Goal: Contribute content: Contribute content

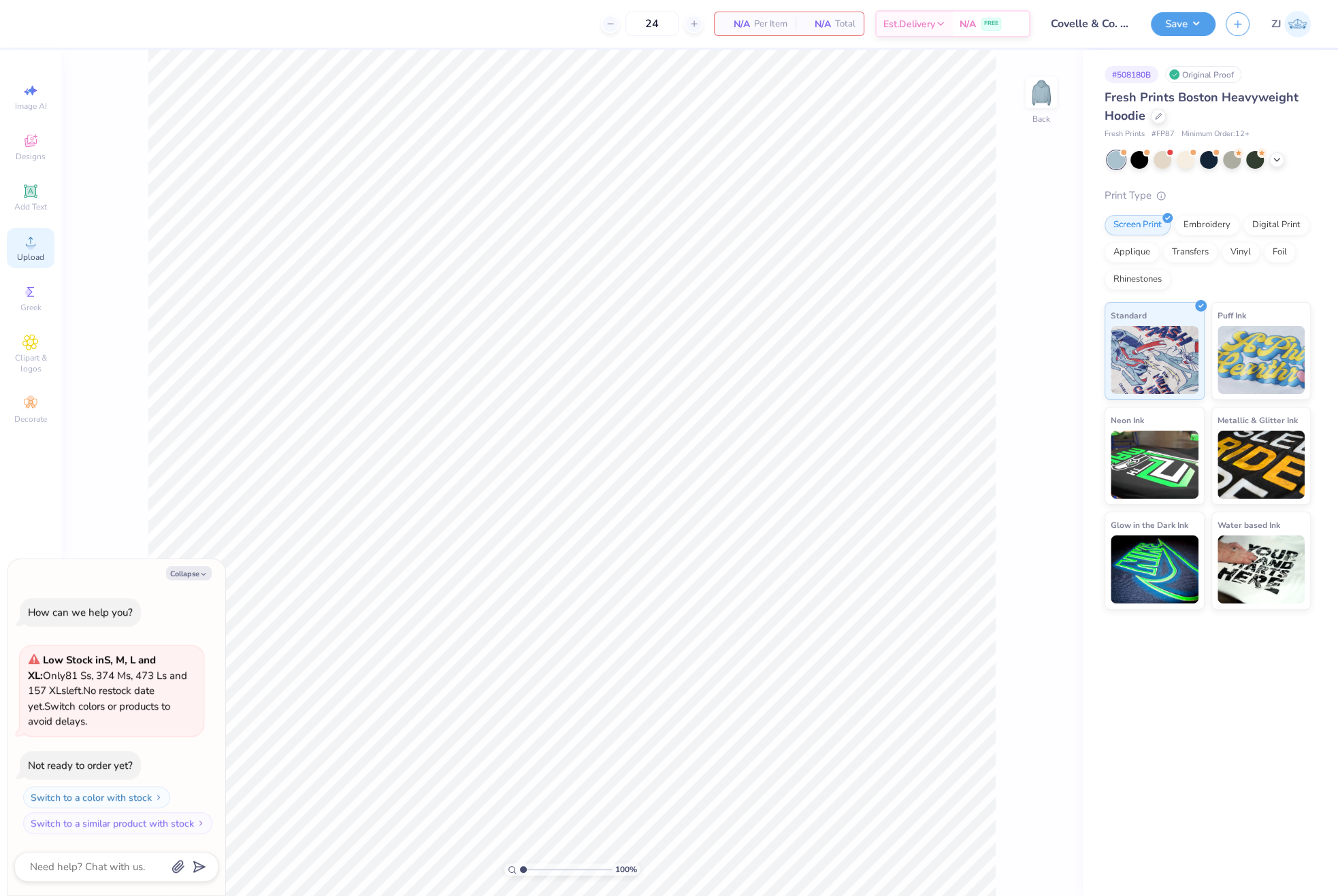
click at [35, 241] on icon at bounding box center [31, 241] width 16 height 16
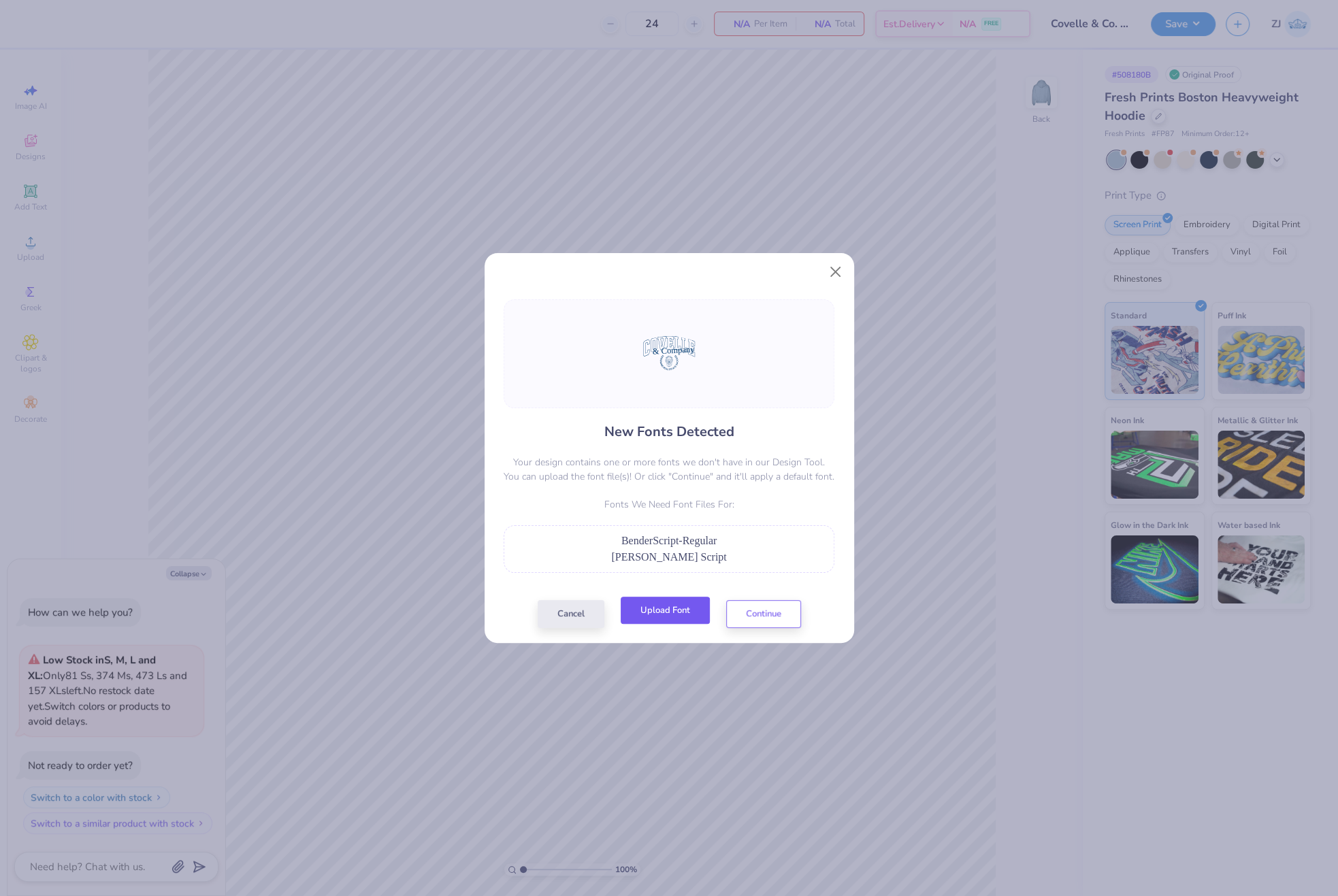
click at [667, 609] on button "Upload Font" at bounding box center [665, 611] width 89 height 28
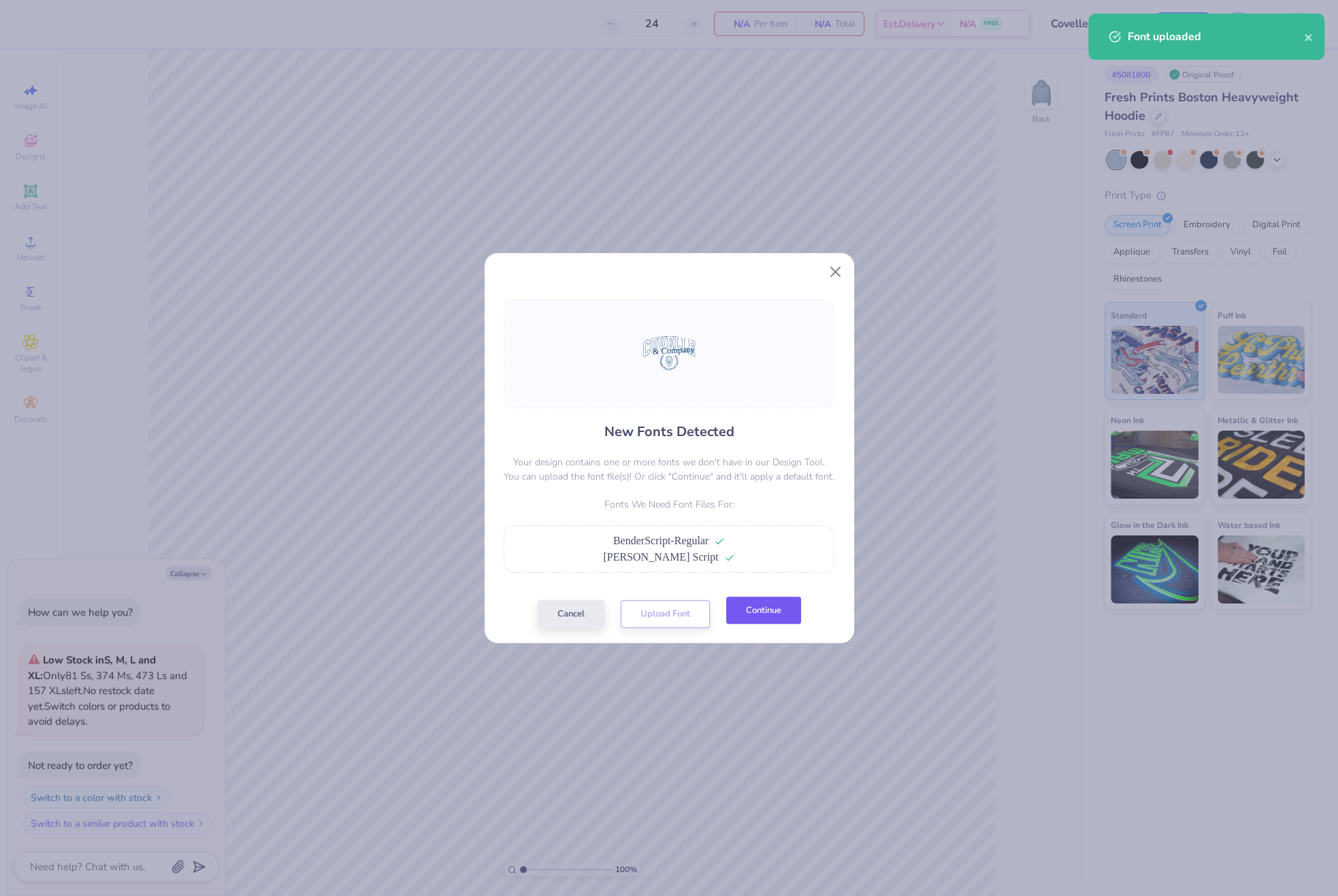
click at [765, 624] on button "Continue" at bounding box center [764, 611] width 75 height 28
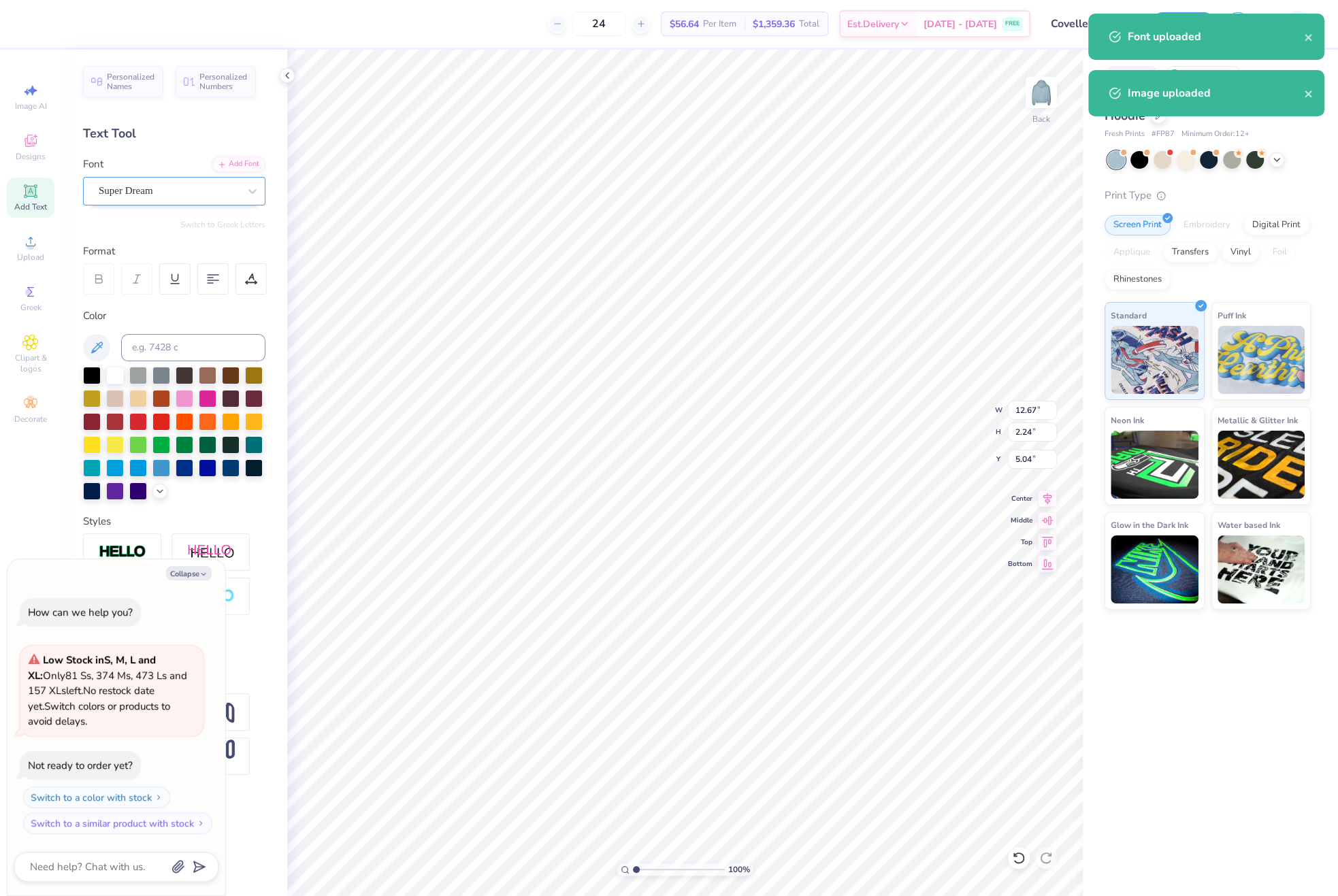
click at [160, 191] on div "Super Dream" at bounding box center [168, 190] width 143 height 21
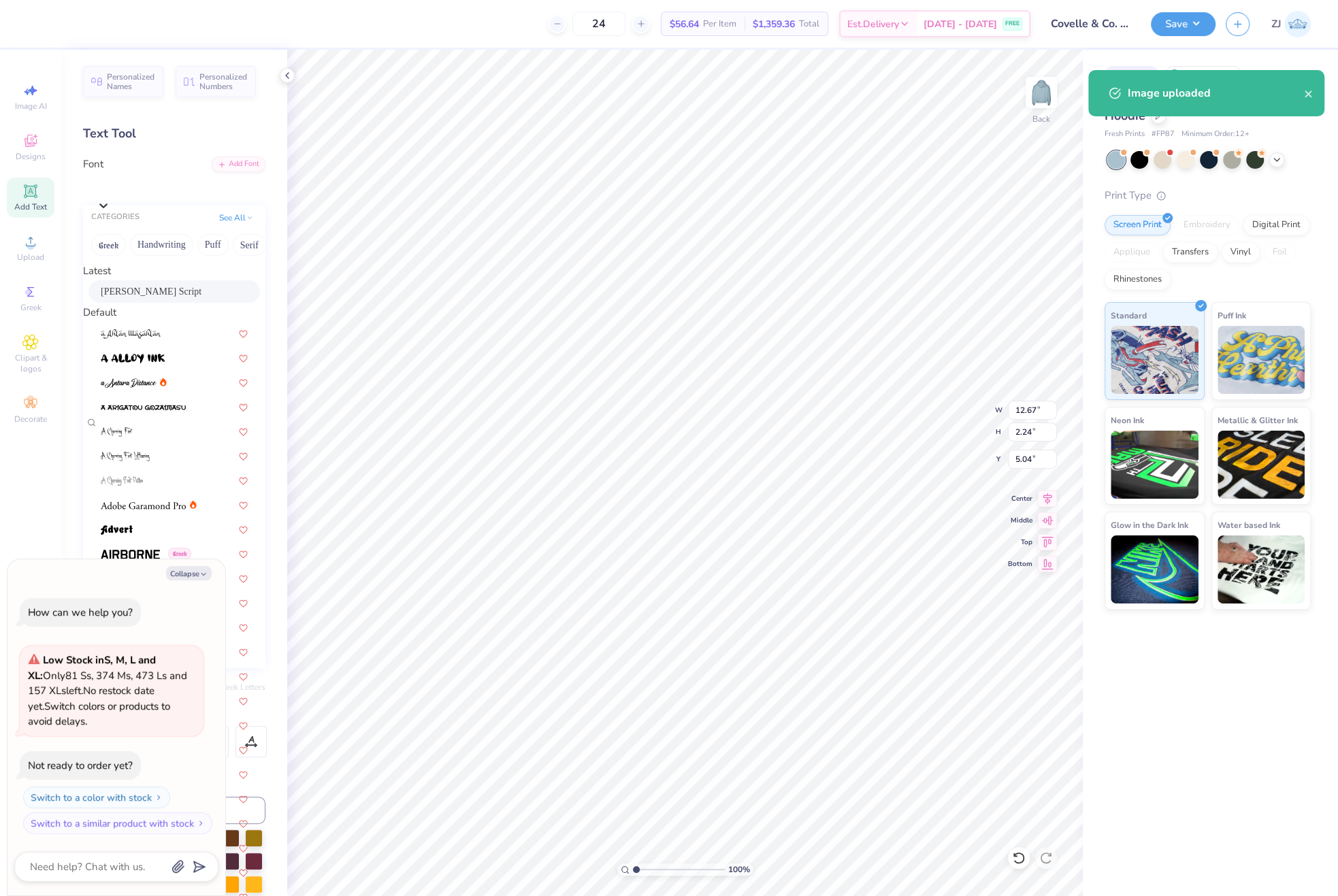
click at [135, 295] on span "[PERSON_NAME] Script" at bounding box center [151, 291] width 101 height 14
type textarea "x"
type input "9.56"
type input "2.56"
type input "4.73"
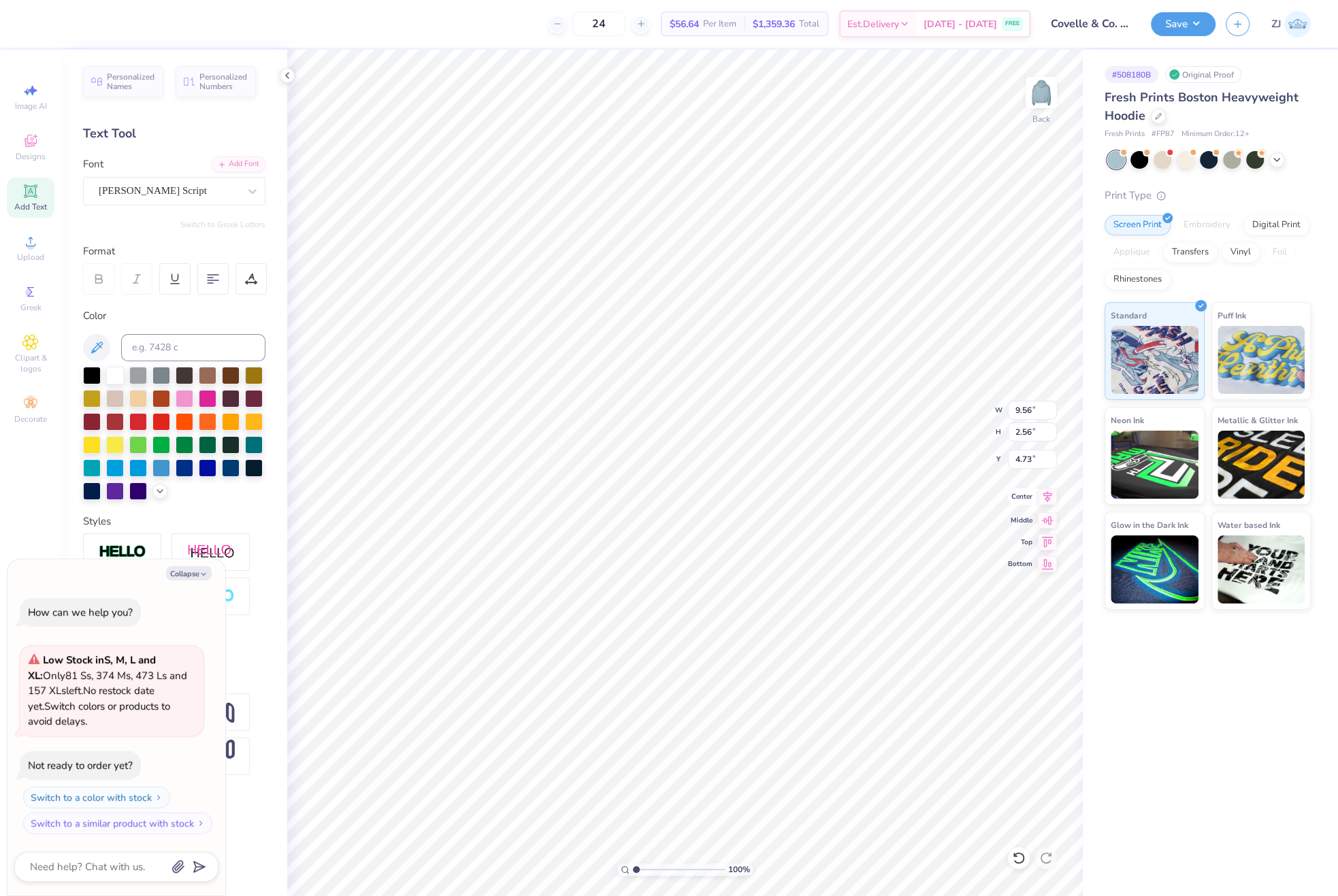
click at [1043, 494] on icon at bounding box center [1048, 496] width 9 height 12
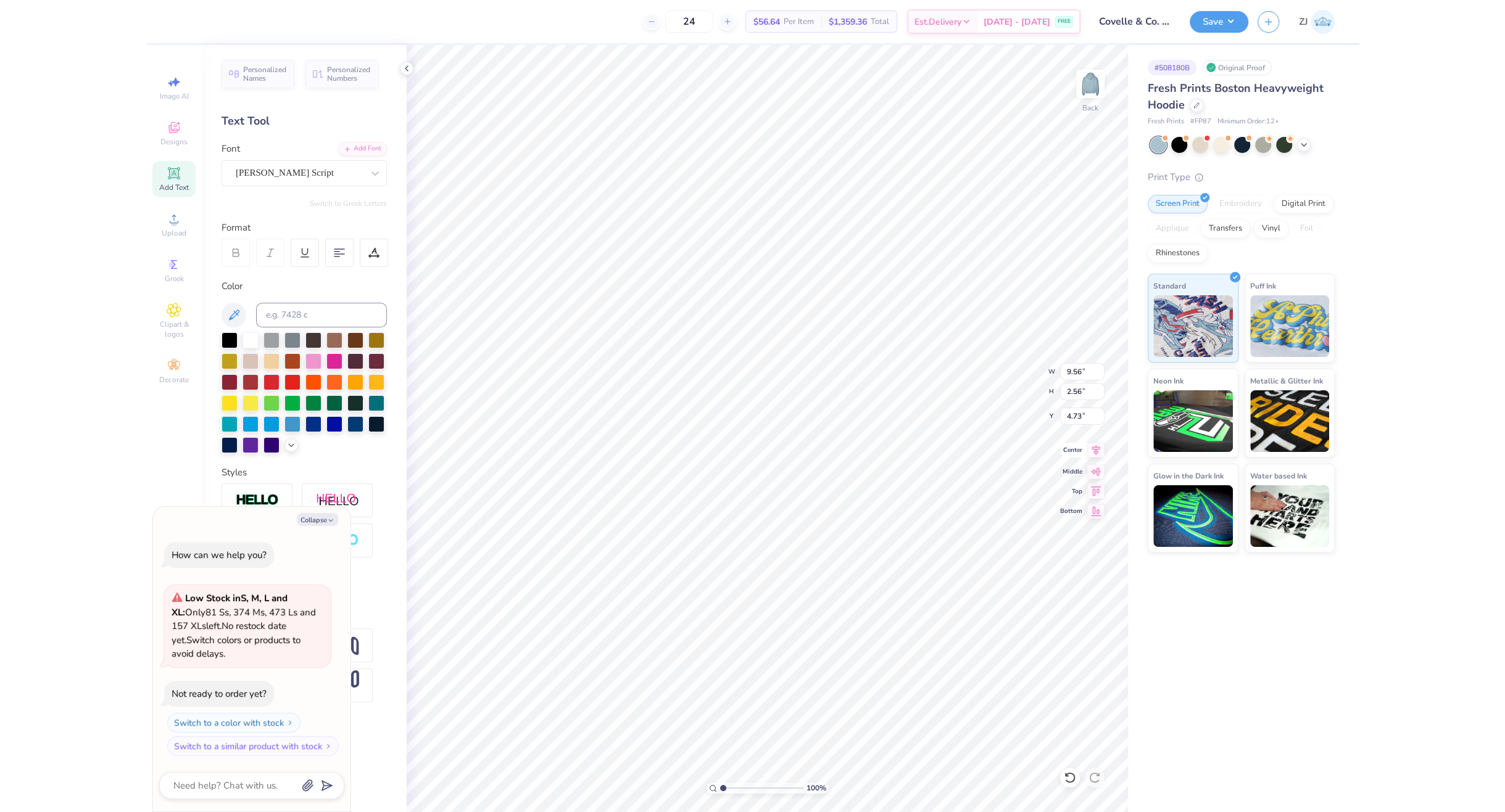
scroll to position [12, 1]
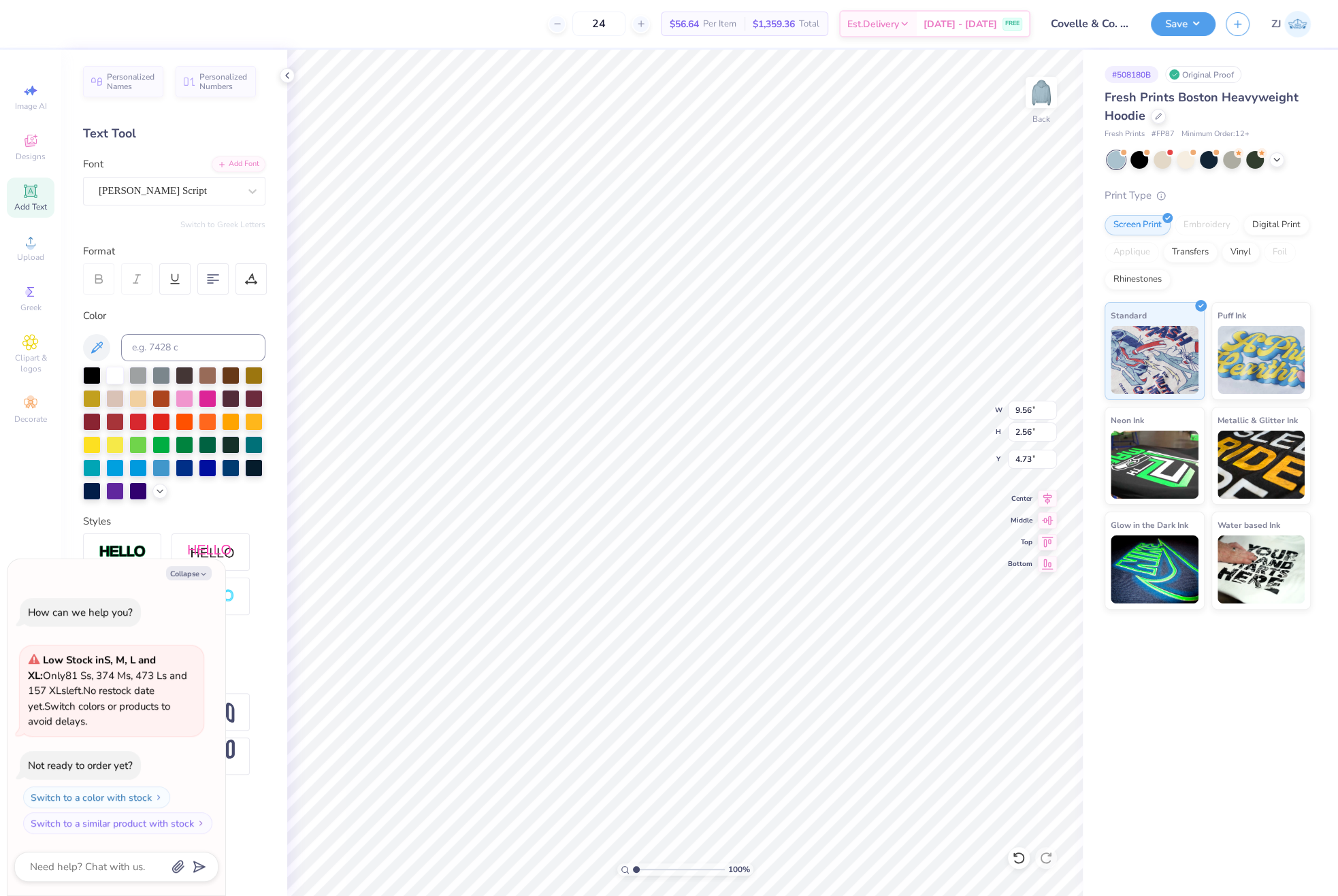
type textarea "x"
type input "15.00"
type input "9.92"
type input "1.79"
click at [1043, 495] on icon at bounding box center [1048, 496] width 9 height 12
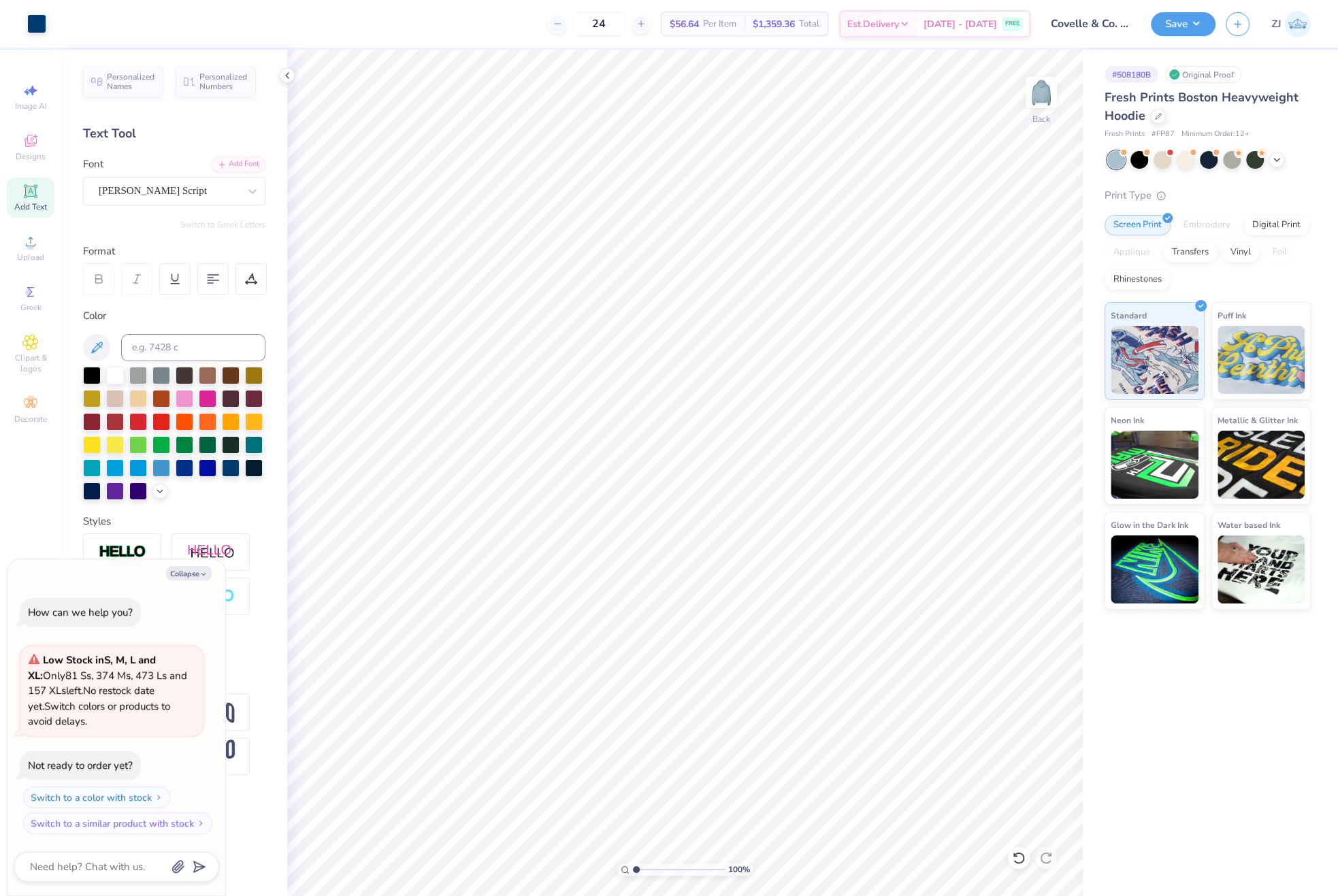
type textarea "x"
click at [1014, 408] on input "15.00" at bounding box center [1032, 410] width 49 height 19
type input "11"
type textarea "x"
type input "11.00"
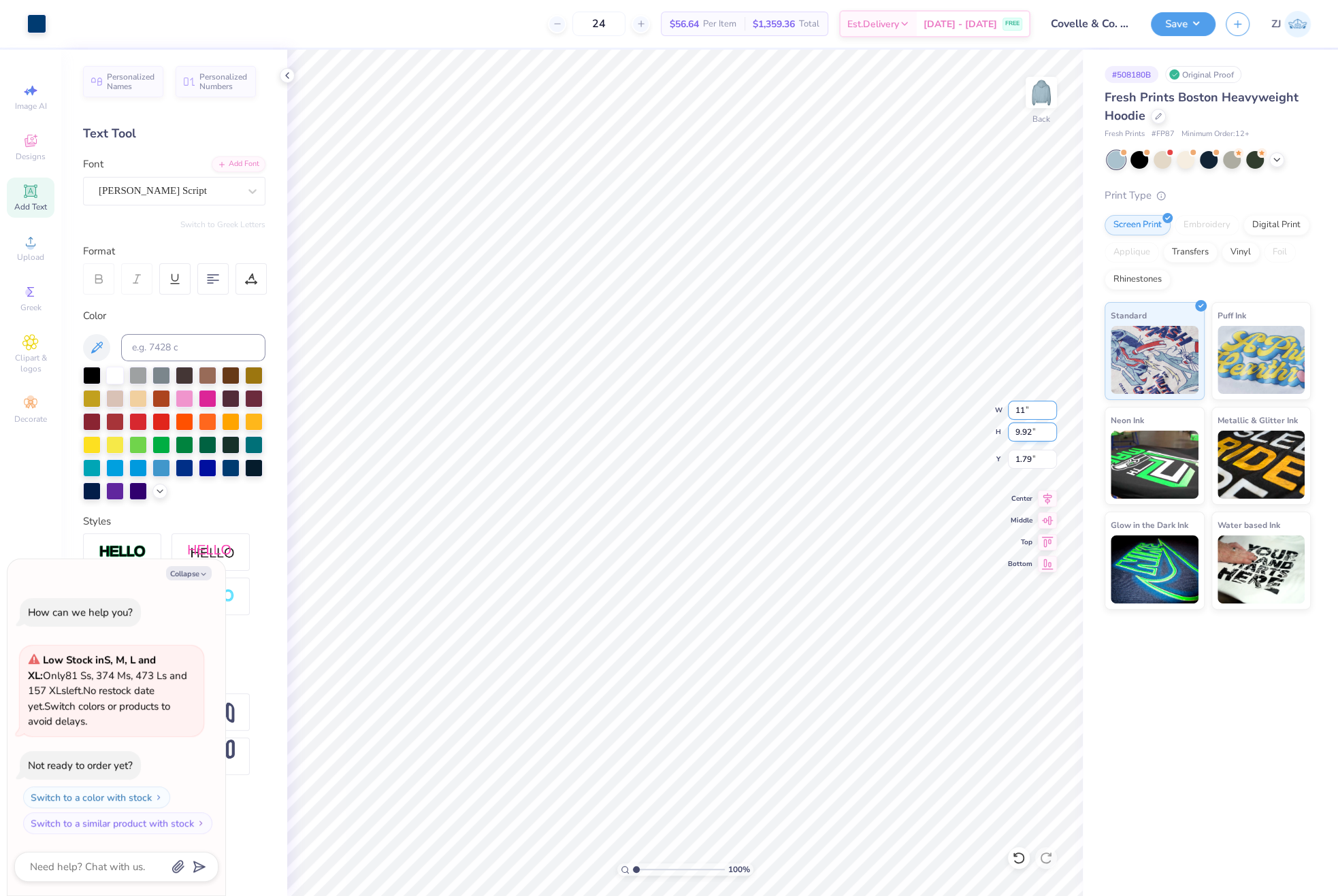
type input "7.28"
type input "3.11"
type textarea "x"
click at [1027, 407] on input "11.00" at bounding box center [1032, 410] width 49 height 19
type input "12"
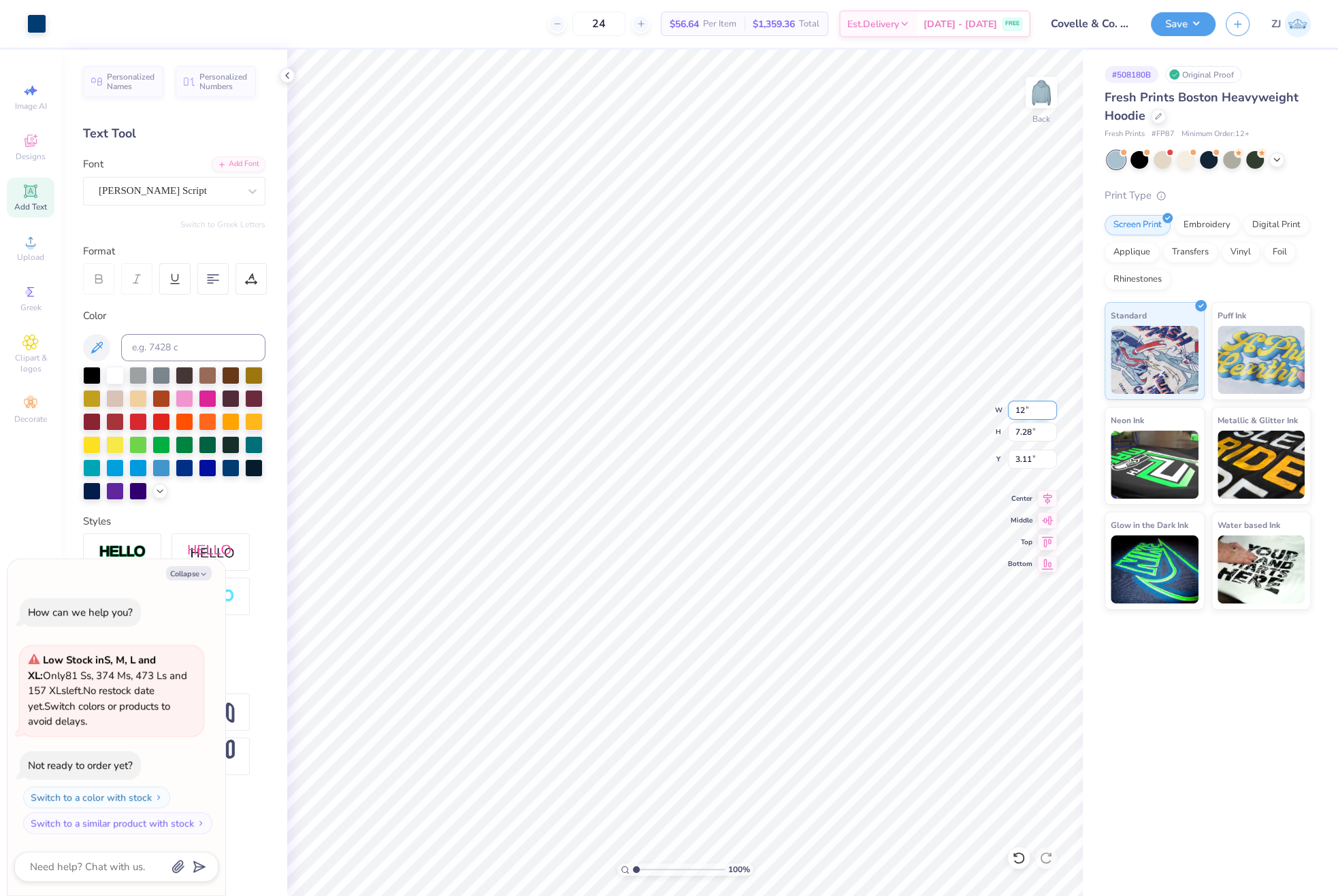
type textarea "x"
type input "12.00"
type input "7.94"
click at [1034, 454] on input "2.78" at bounding box center [1032, 459] width 49 height 19
type input "2.5"
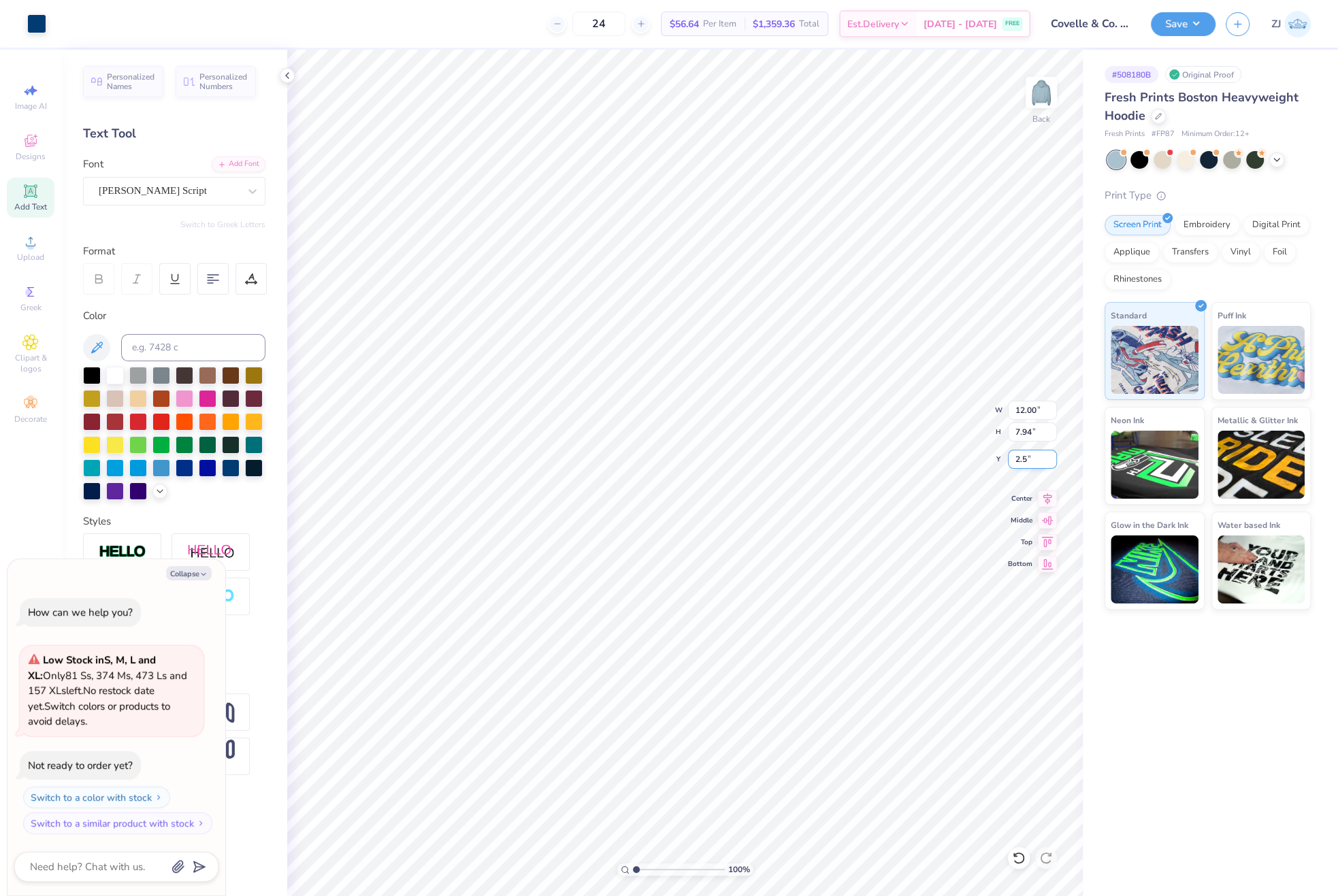
type textarea "x"
type input "2.50"
click at [1046, 495] on icon at bounding box center [1048, 496] width 9 height 12
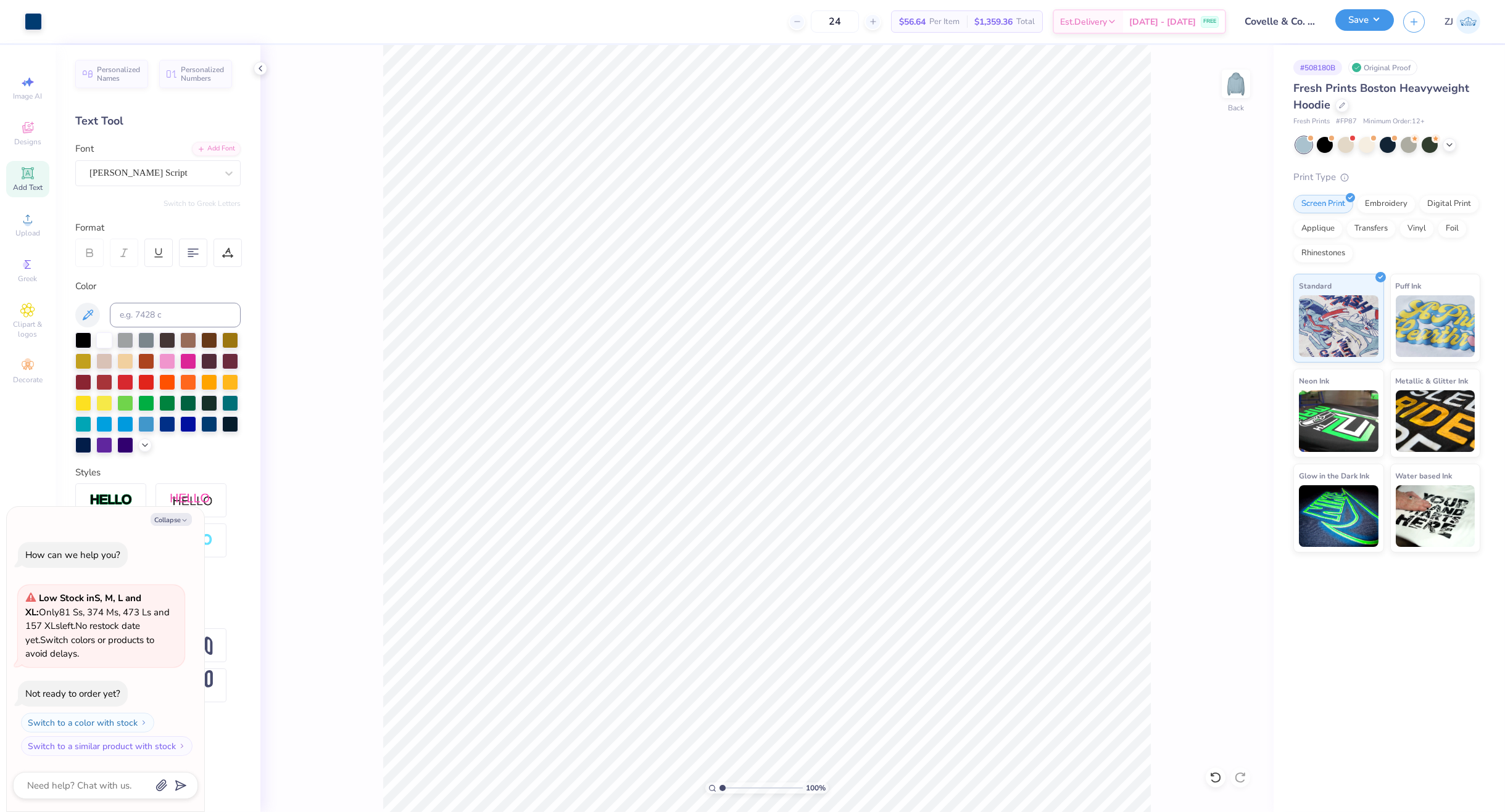
click at [1212, 25] on button "Save" at bounding box center [1364, 20] width 59 height 21
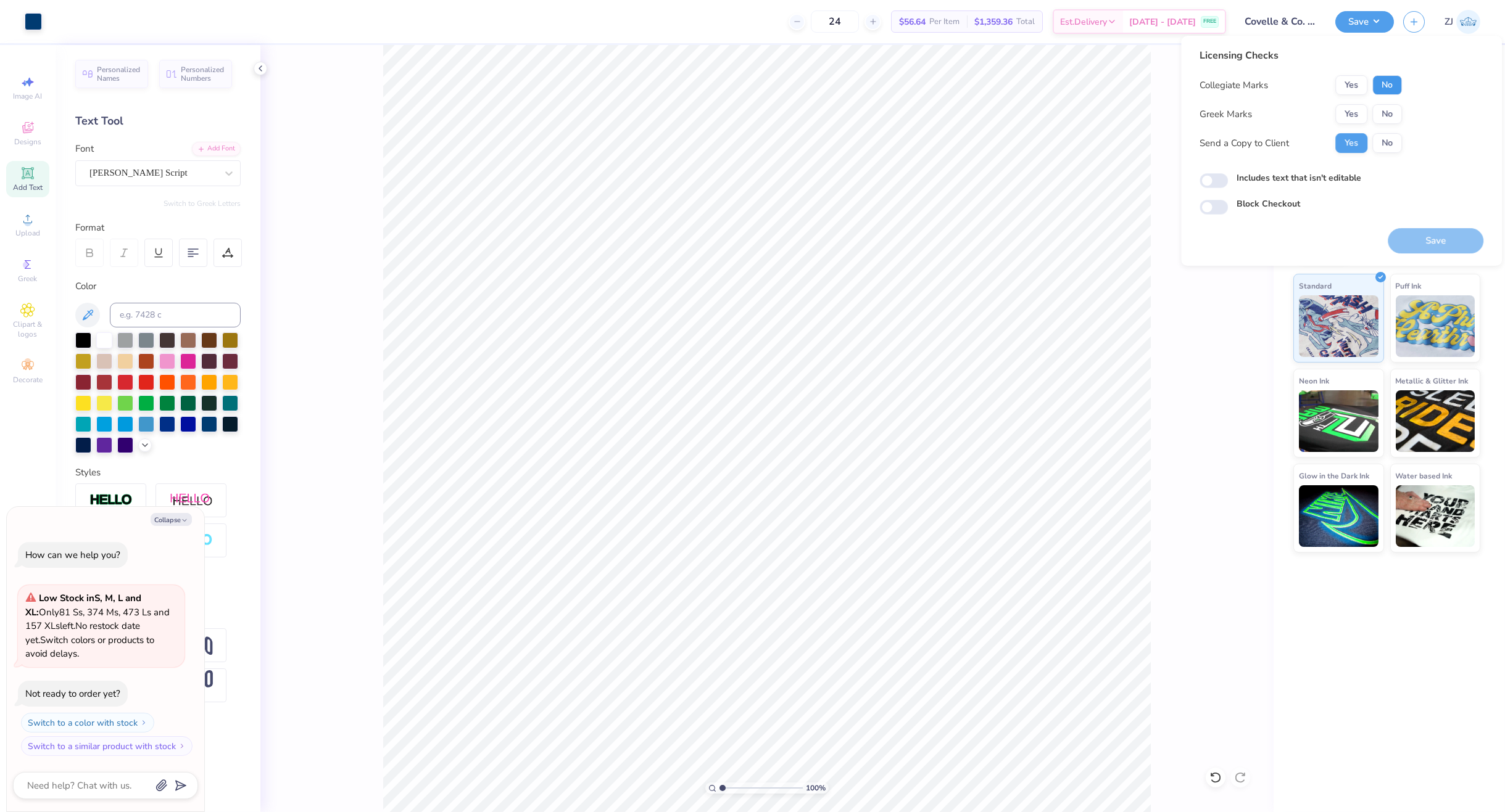
click at [1212, 89] on button "No" at bounding box center [1387, 85] width 29 height 20
click at [1212, 113] on button "No" at bounding box center [1387, 114] width 29 height 20
type textarea "x"
click at [1207, 184] on input "Includes text that isn't editable" at bounding box center [1213, 181] width 29 height 15
checkbox input "true"
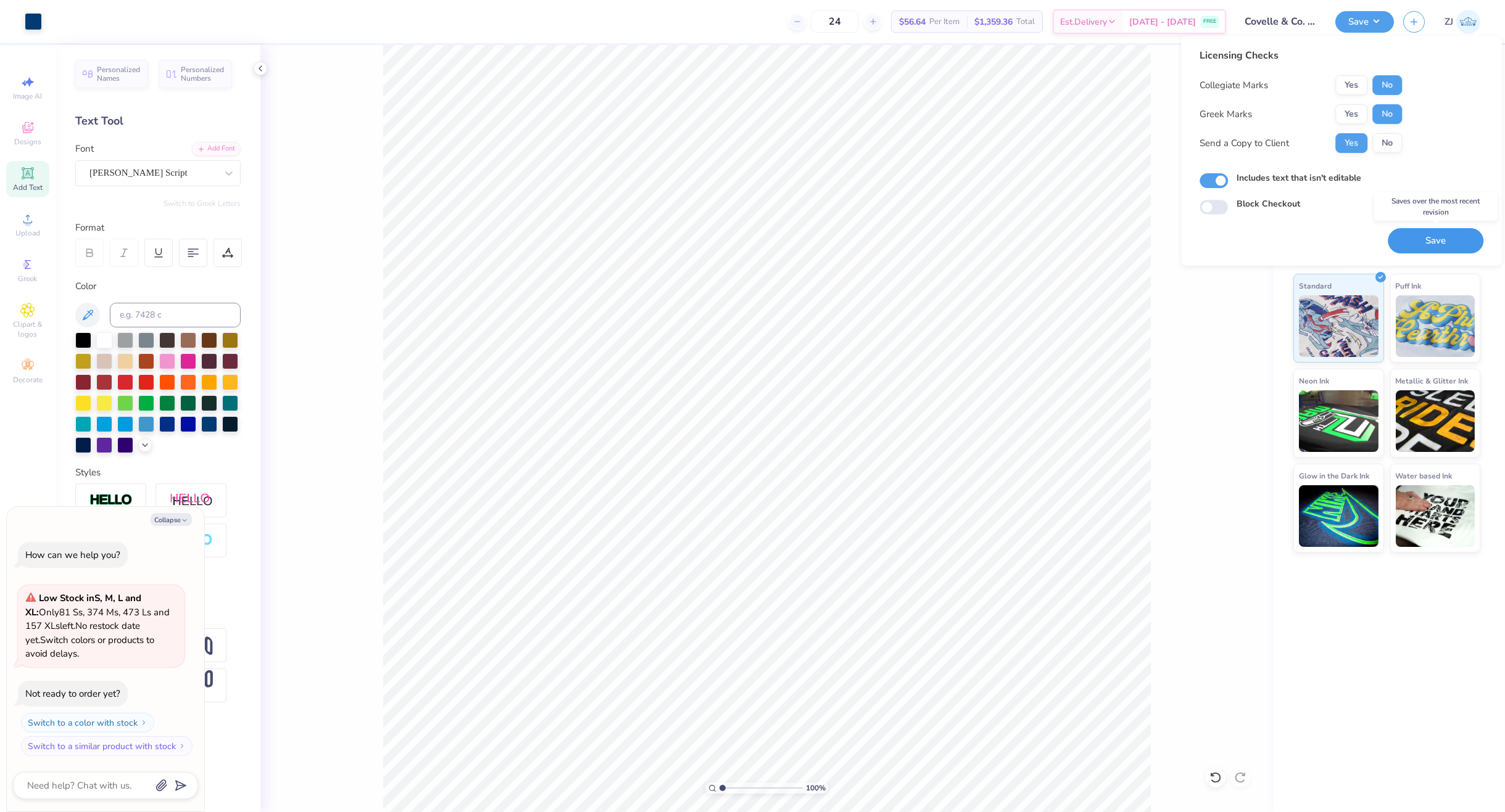
click at [1212, 241] on button "Save" at bounding box center [1435, 240] width 95 height 25
type textarea "x"
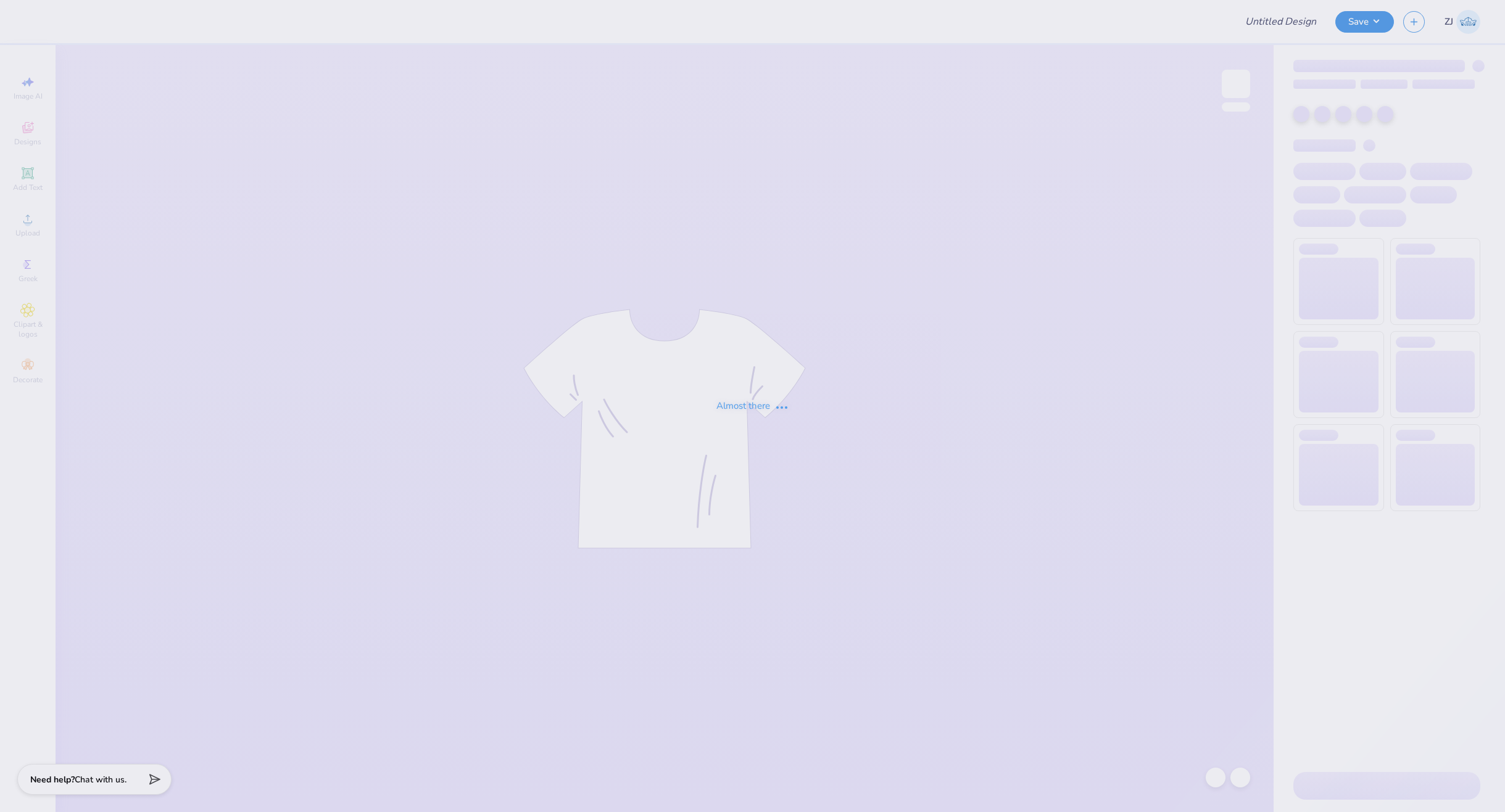
type input "Covelle & Co. [GEOGRAPHIC_DATA]"
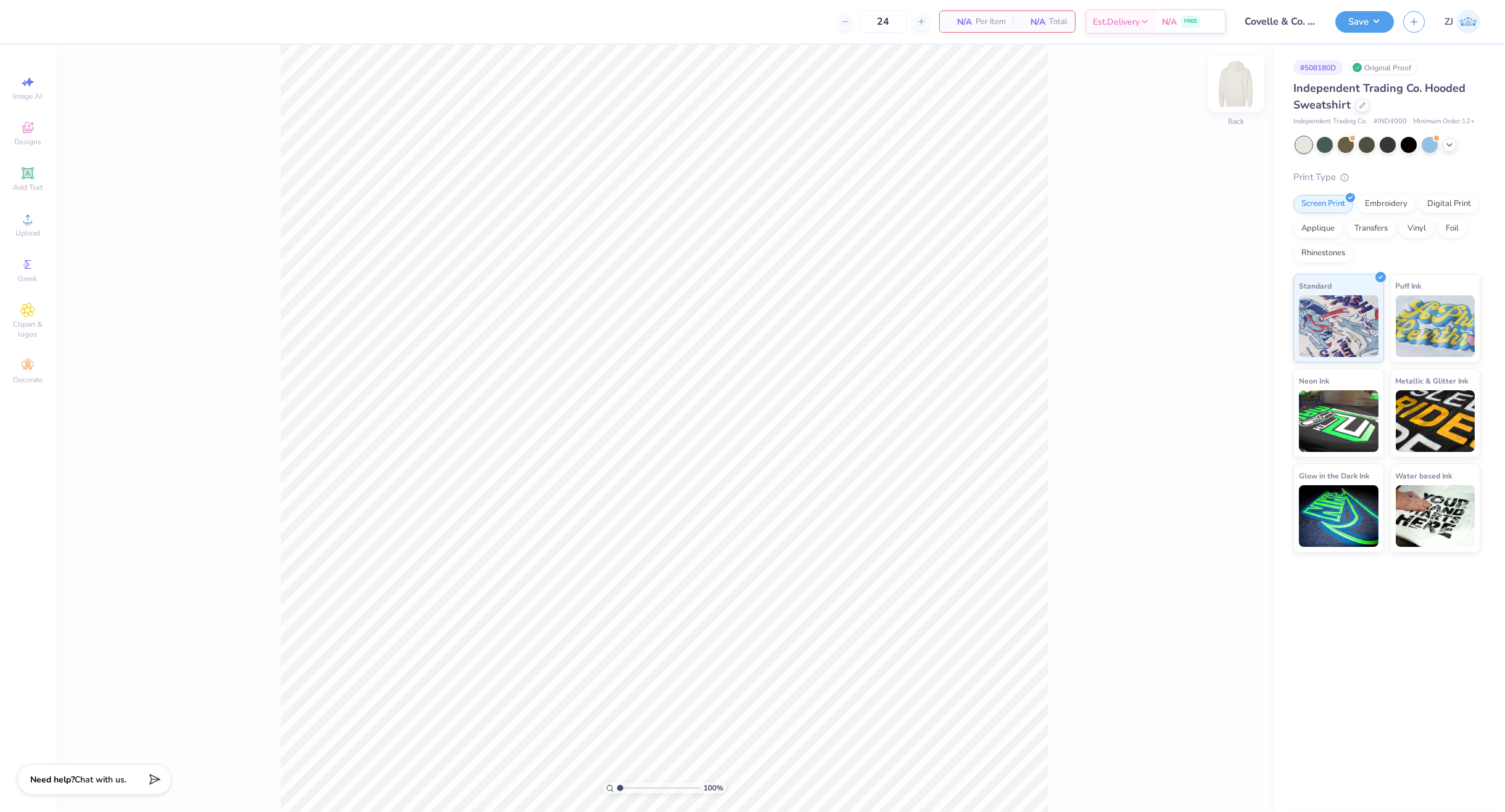
click at [1244, 87] on img at bounding box center [1236, 84] width 49 height 49
click at [1245, 85] on img at bounding box center [1236, 84] width 49 height 49
click at [43, 224] on div "Upload" at bounding box center [27, 224] width 43 height 37
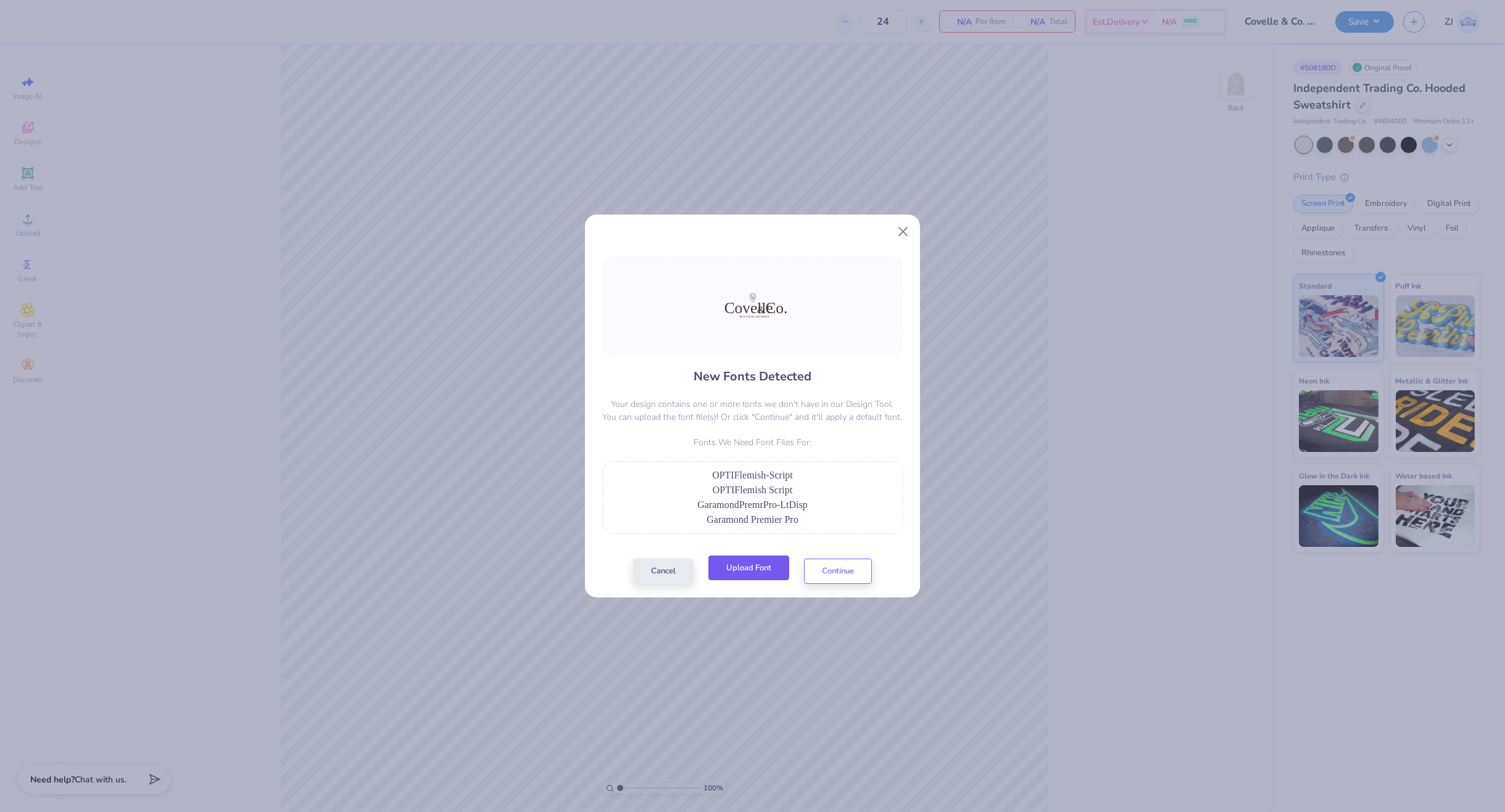
click at [737, 569] on button "Upload Font" at bounding box center [749, 568] width 81 height 25
click at [751, 569] on button "Upload Font" at bounding box center [749, 568] width 81 height 25
click at [748, 575] on button "Upload Font" at bounding box center [749, 568] width 81 height 25
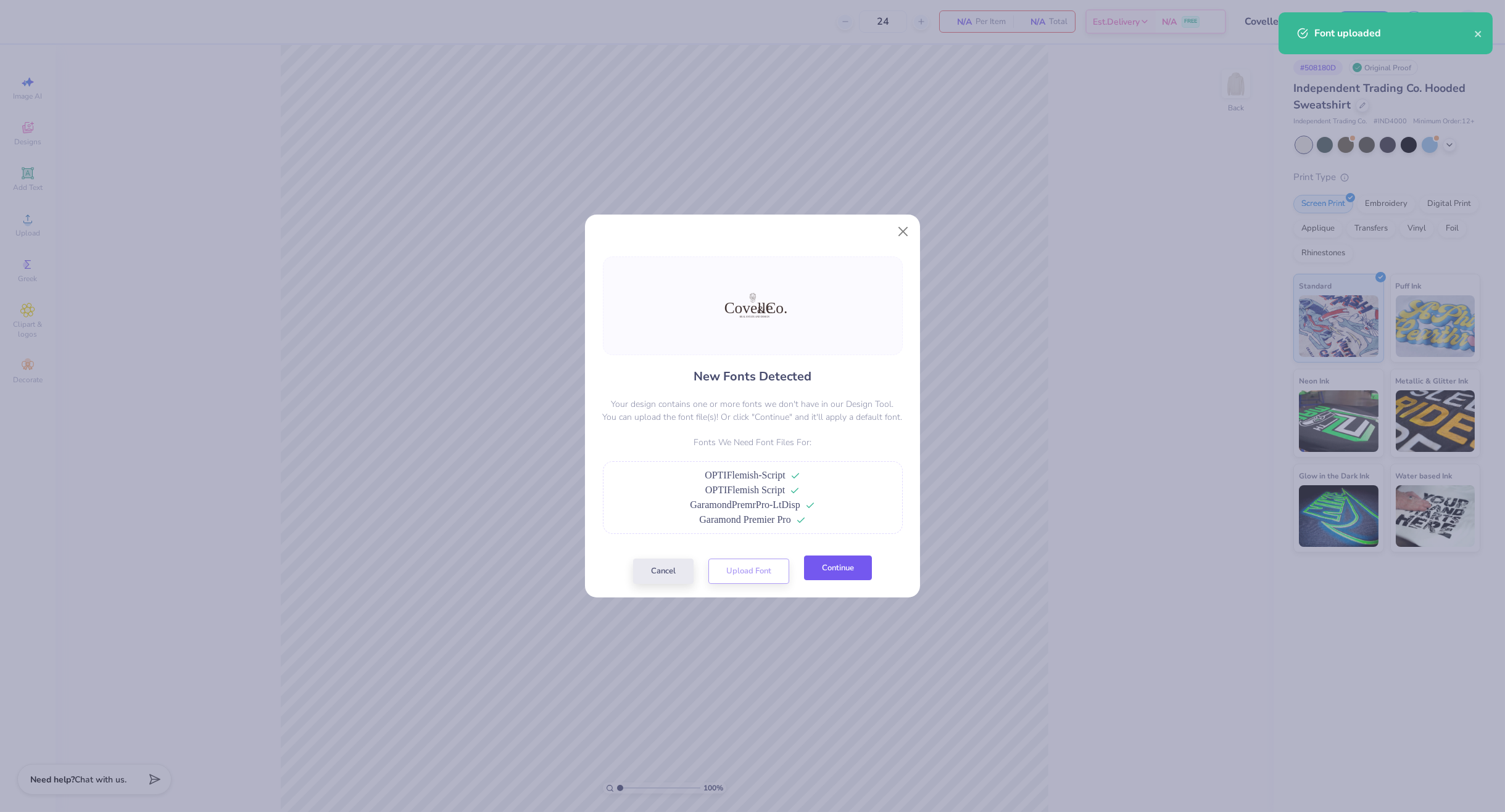
click at [846, 576] on button "Continue" at bounding box center [838, 568] width 68 height 25
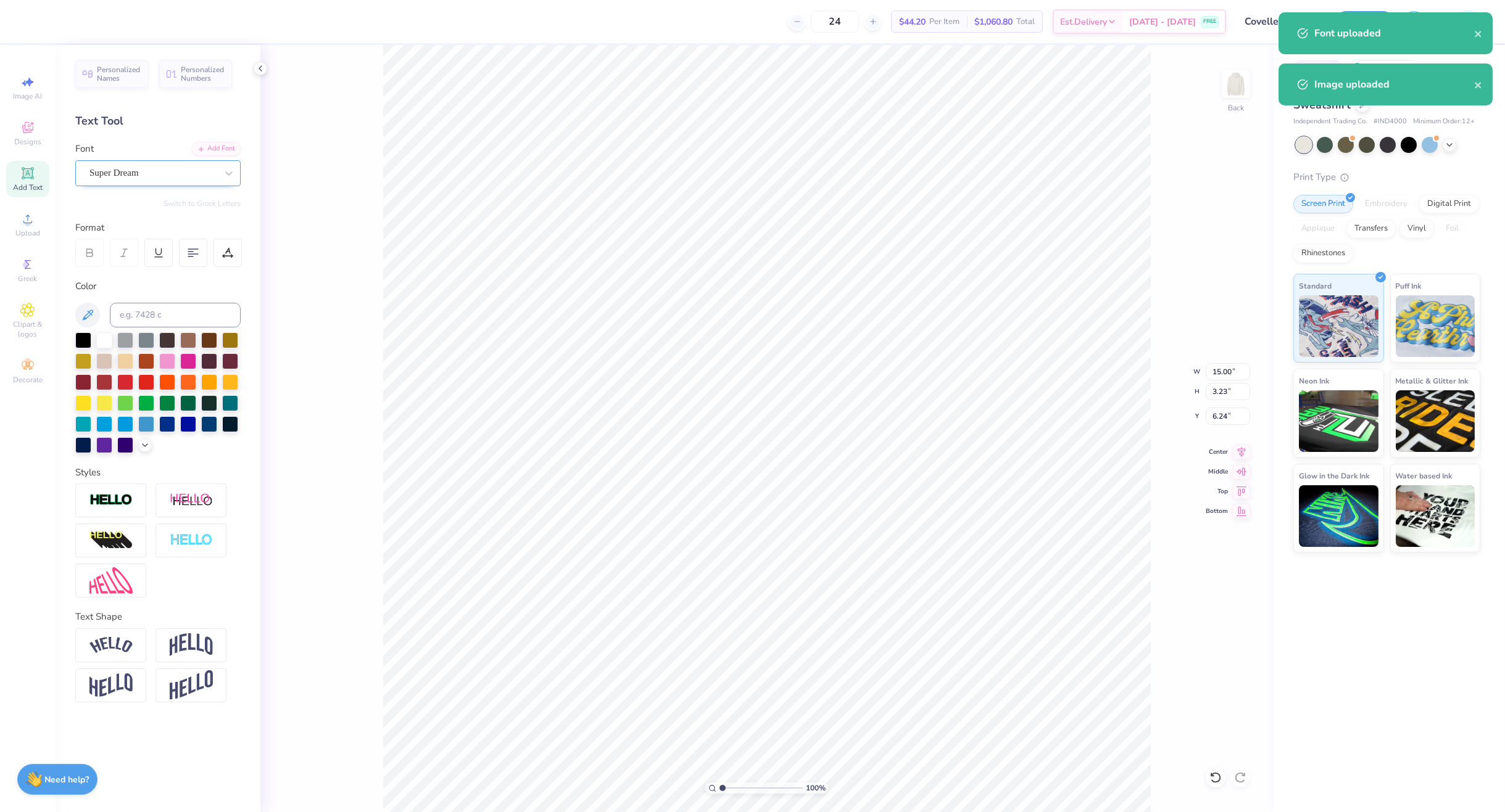
click at [122, 162] on div "Super Dream" at bounding box center [158, 173] width 165 height 26
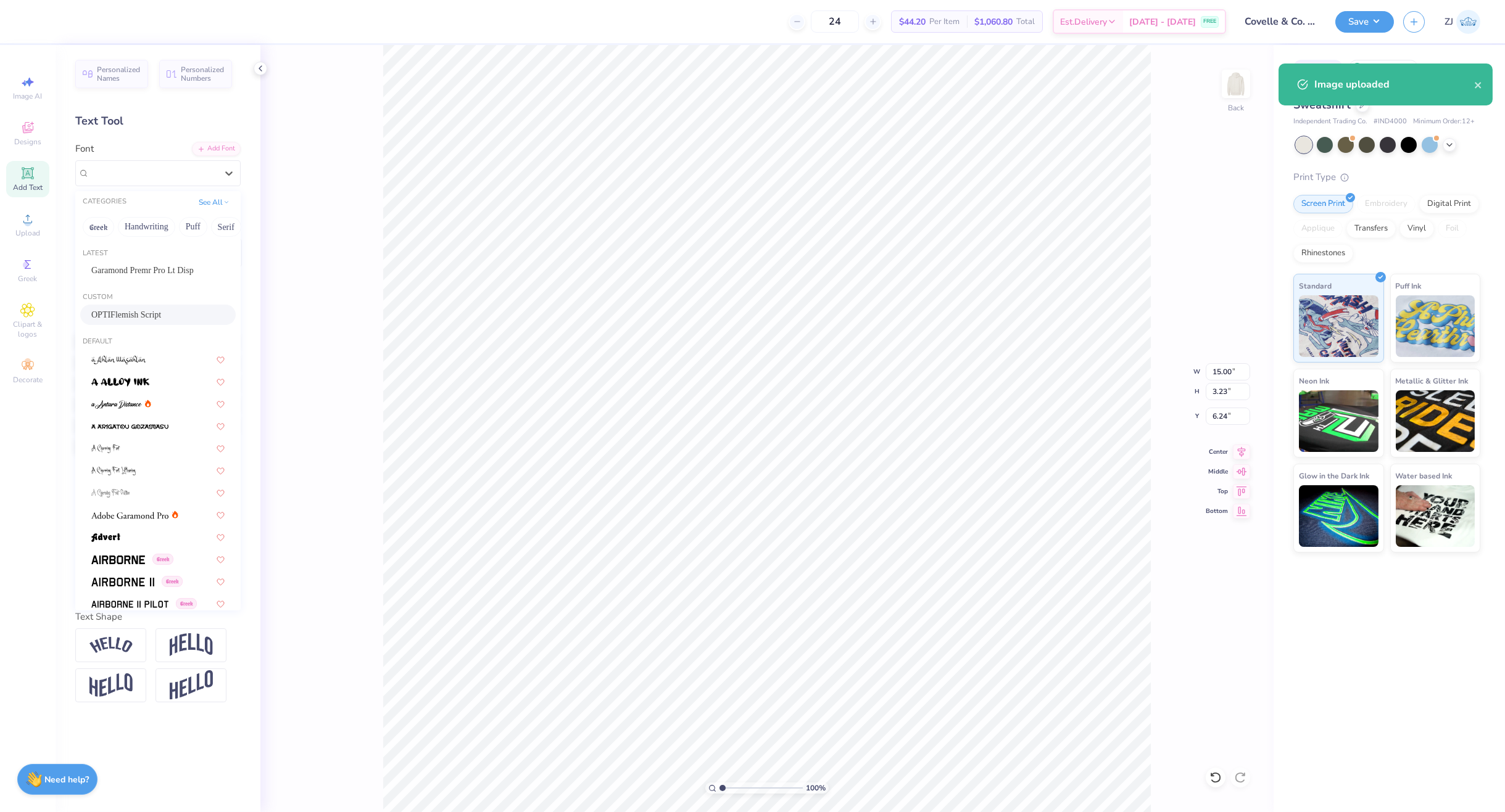
drag, startPoint x: 111, startPoint y: 310, endPoint x: 324, endPoint y: 369, distance: 221.0
click at [110, 310] on span "OPTIFlemish Script" at bounding box center [126, 314] width 70 height 13
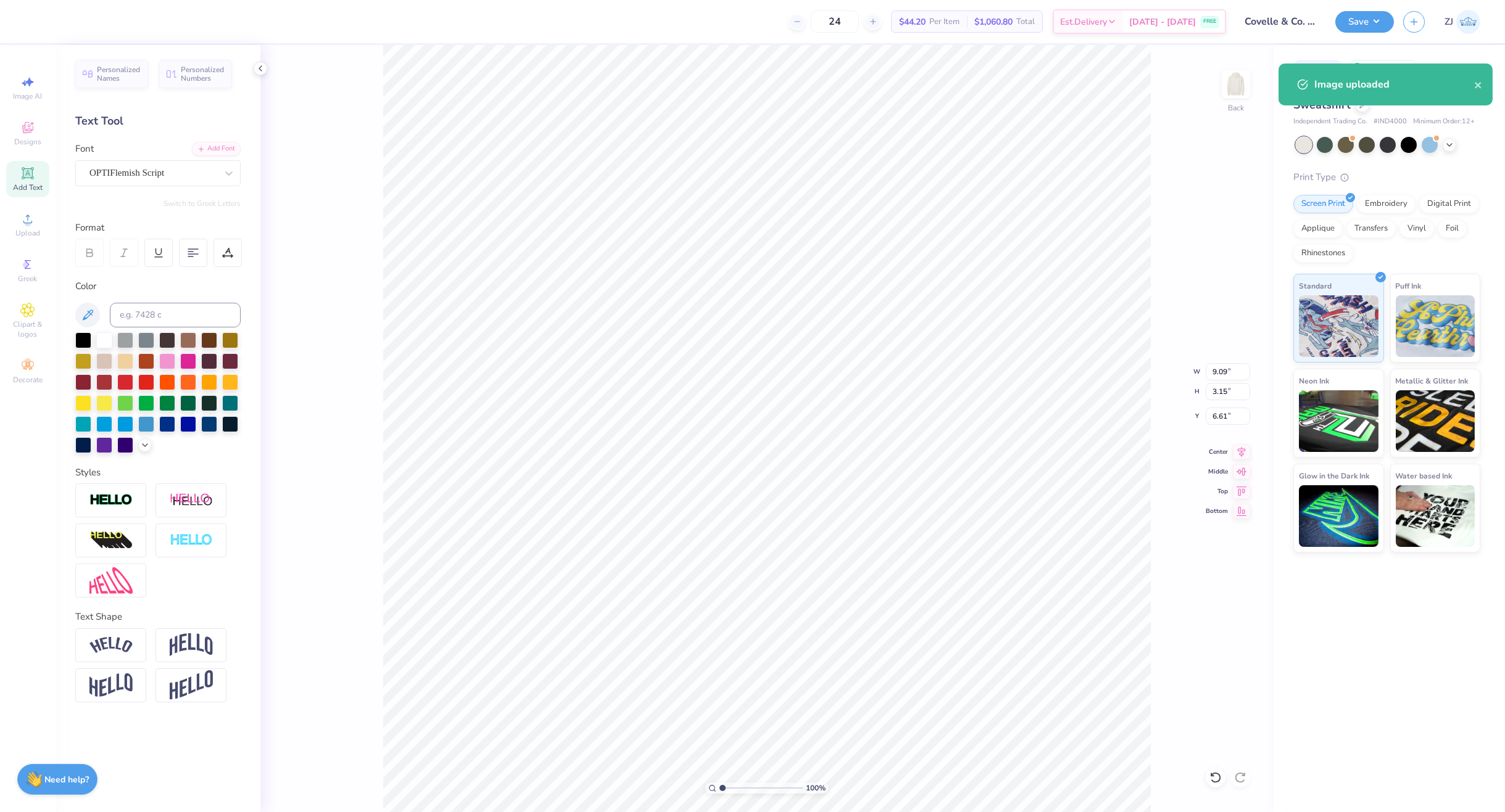
type input "9.09"
type input "3.15"
type input "6.61"
type input "6.25"
type input "3.23"
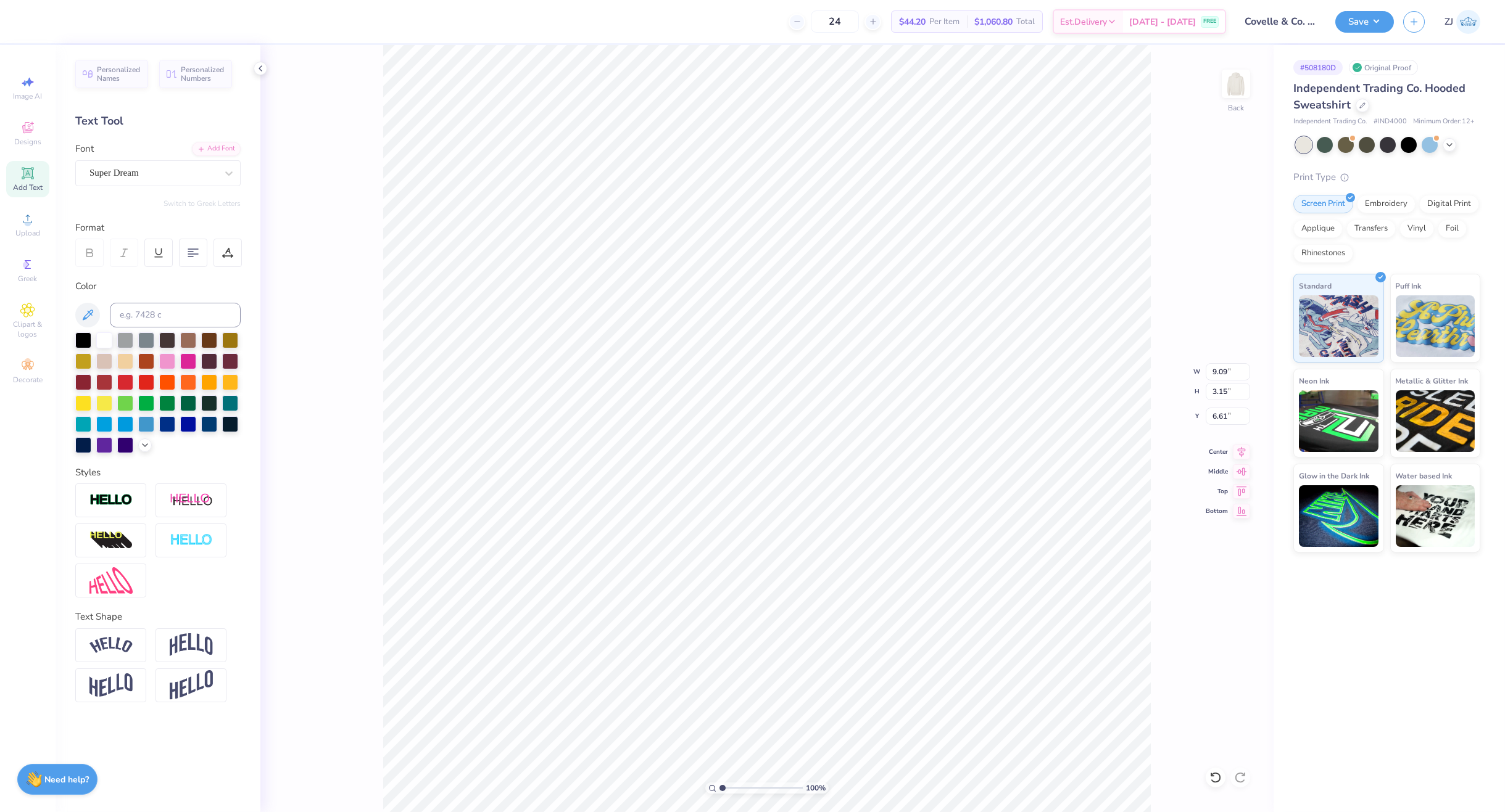
type input "6.24"
click at [127, 176] on div "Super Dream" at bounding box center [153, 173] width 129 height 19
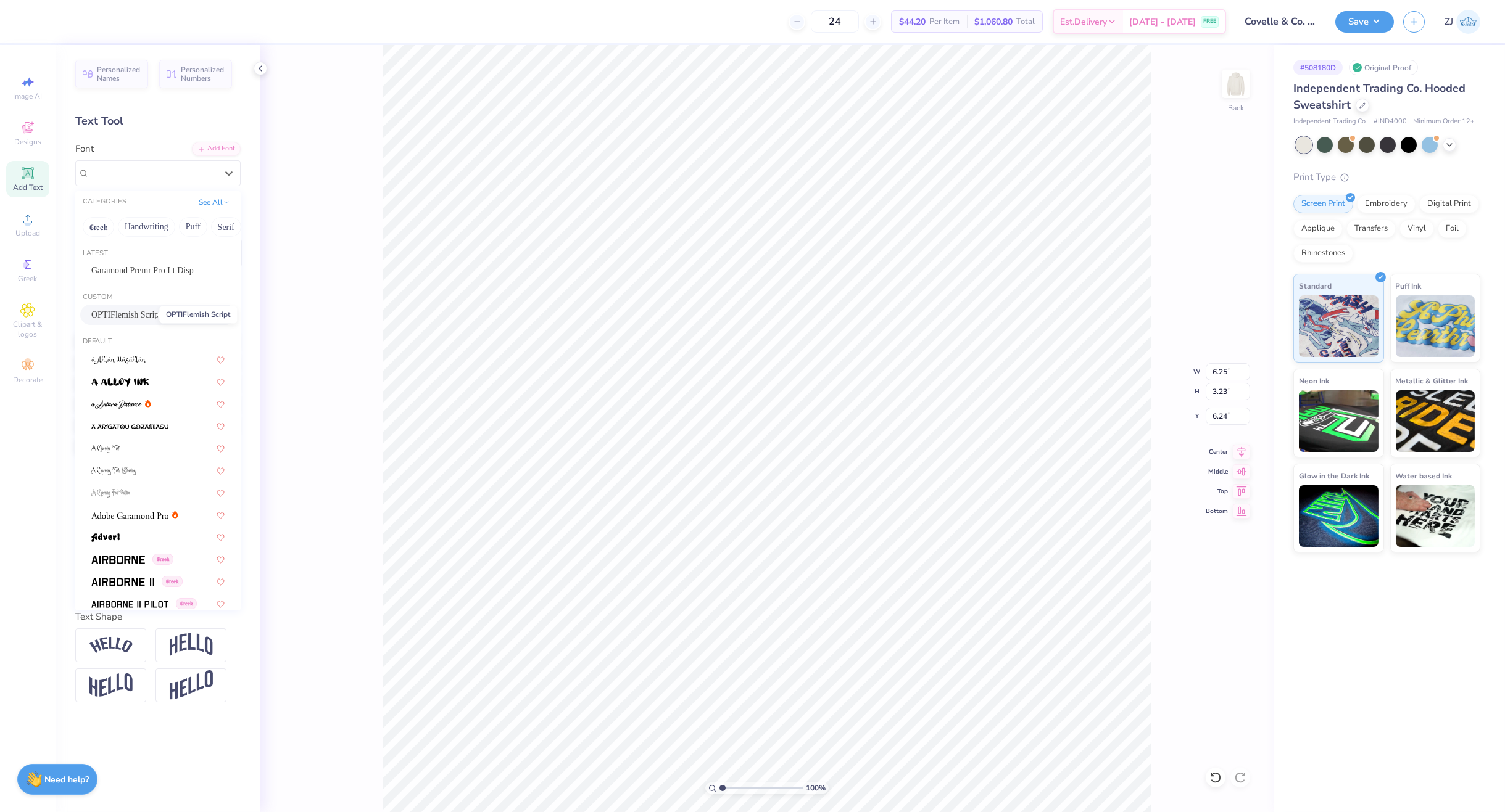
click at [117, 312] on span "OPTIFlemish Script" at bounding box center [126, 314] width 70 height 13
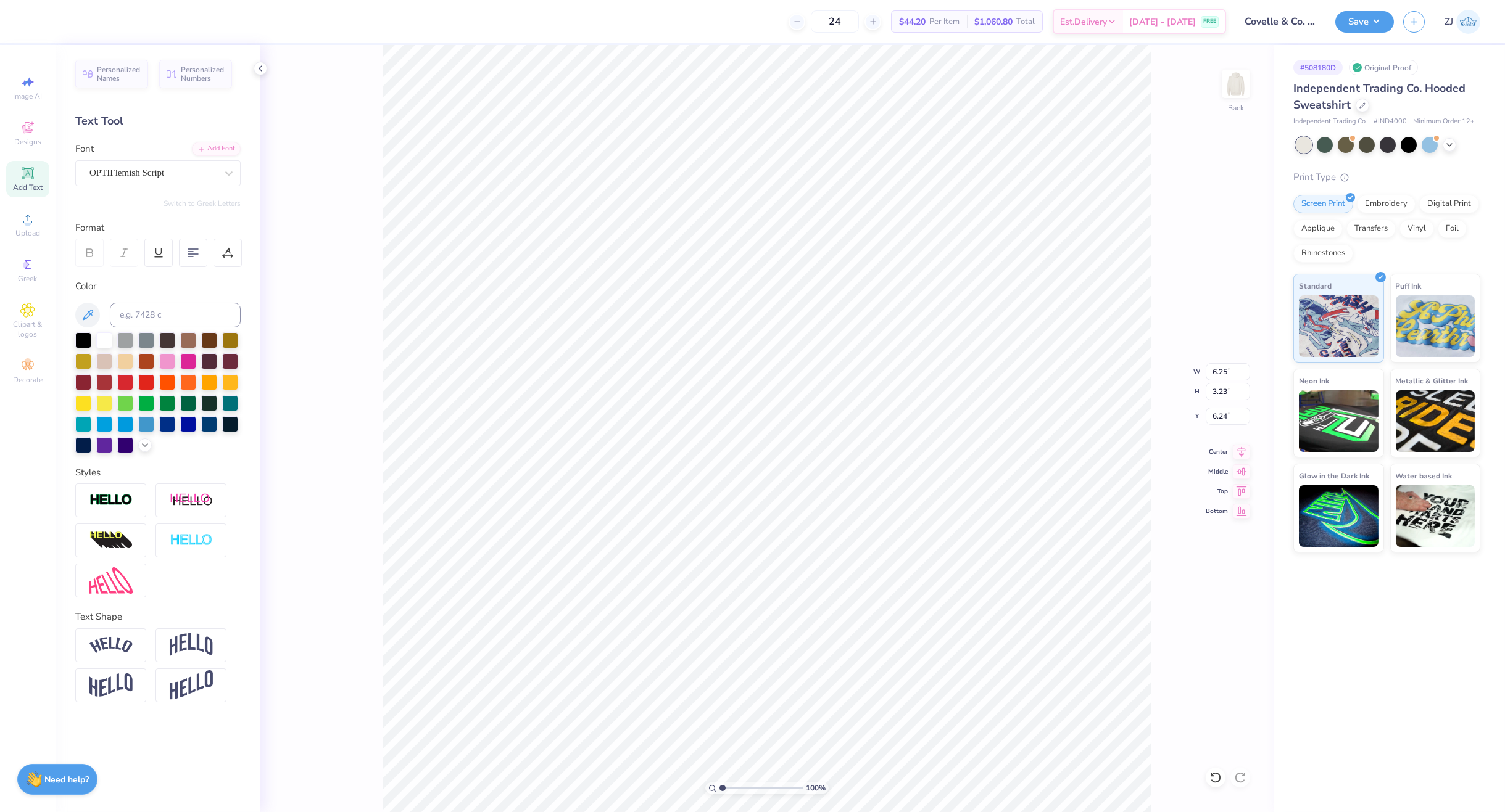
type input "3.92"
type input "3.15"
type input "6.61"
type input "2.11"
type input "2.20"
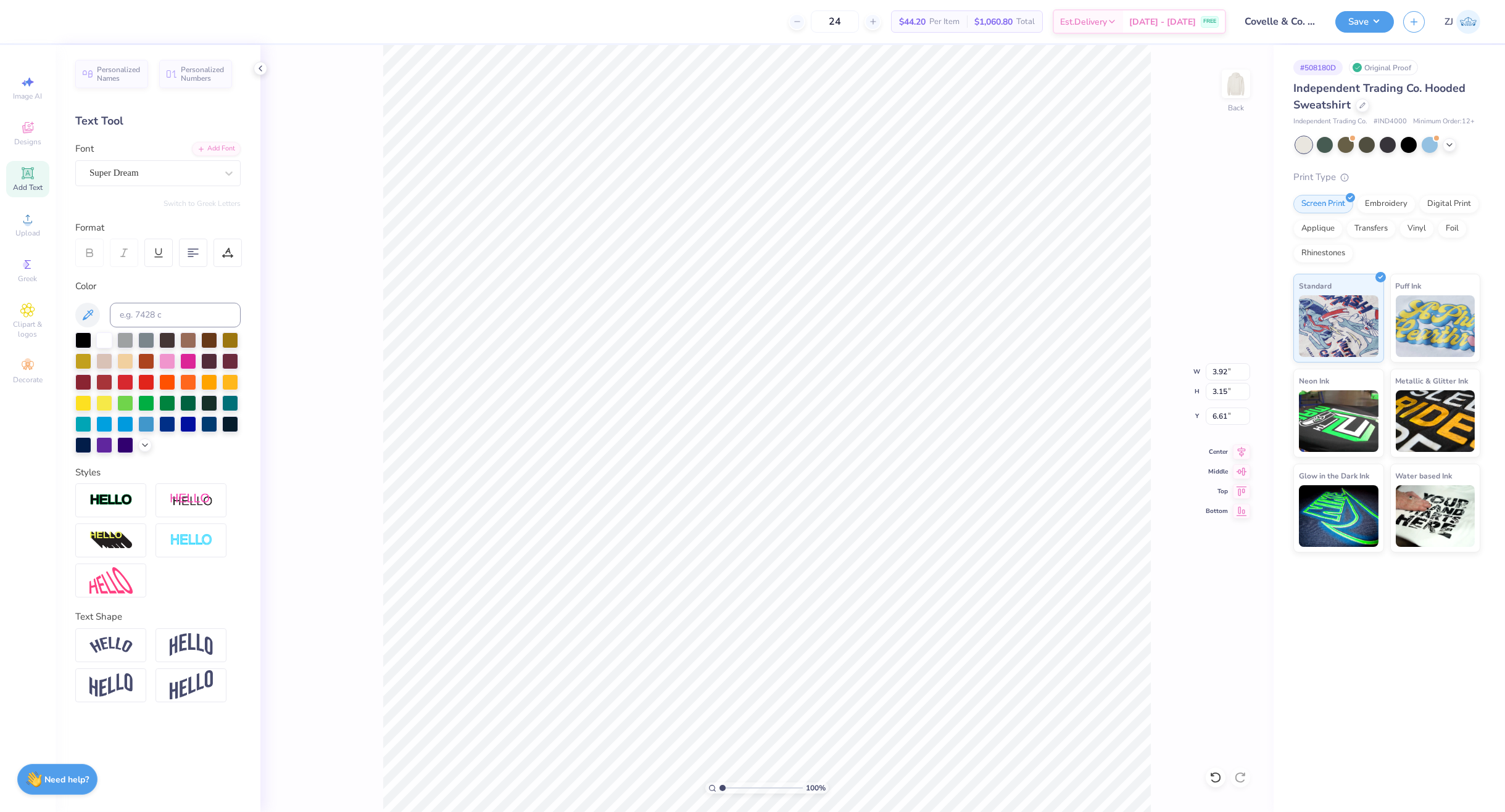
type input "7.25"
click at [141, 169] on div "Super Dream" at bounding box center [153, 173] width 129 height 19
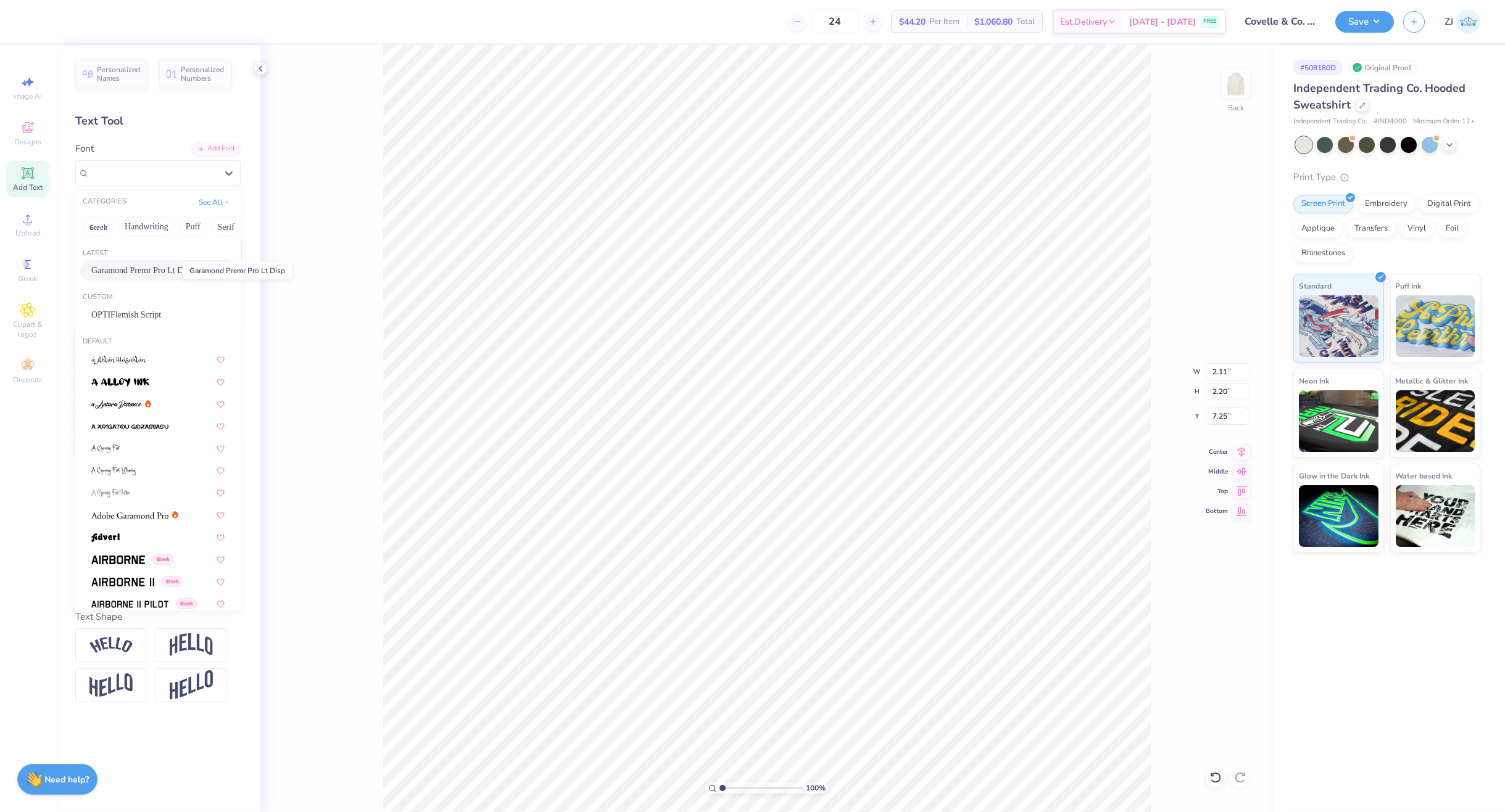
click at [121, 272] on span "Garamond Premr Pro Lt Disp" at bounding box center [143, 270] width 103 height 13
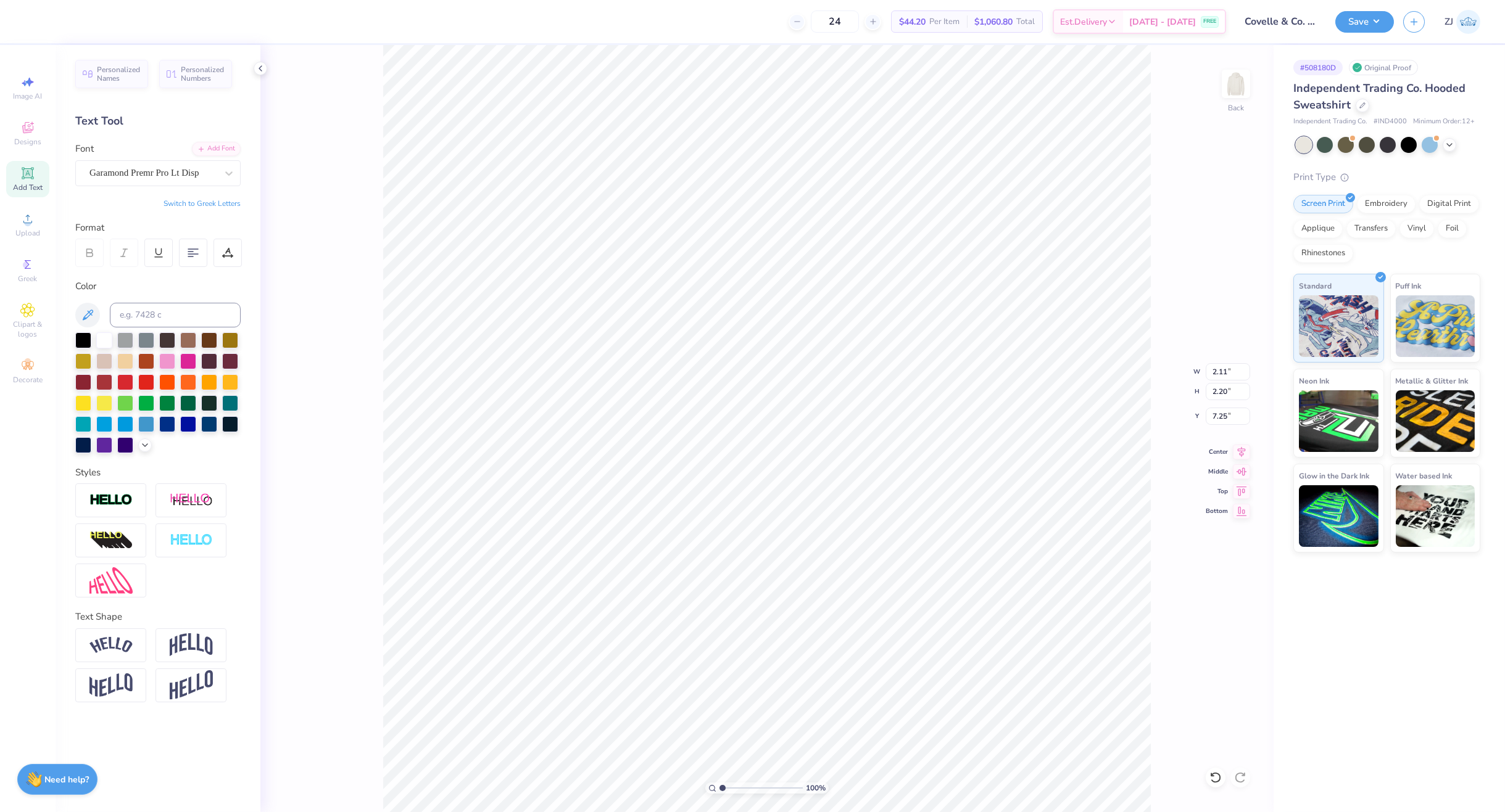
type input "1.84"
type input "7.64"
type input "9.09"
type input "3.15"
type input "6.33"
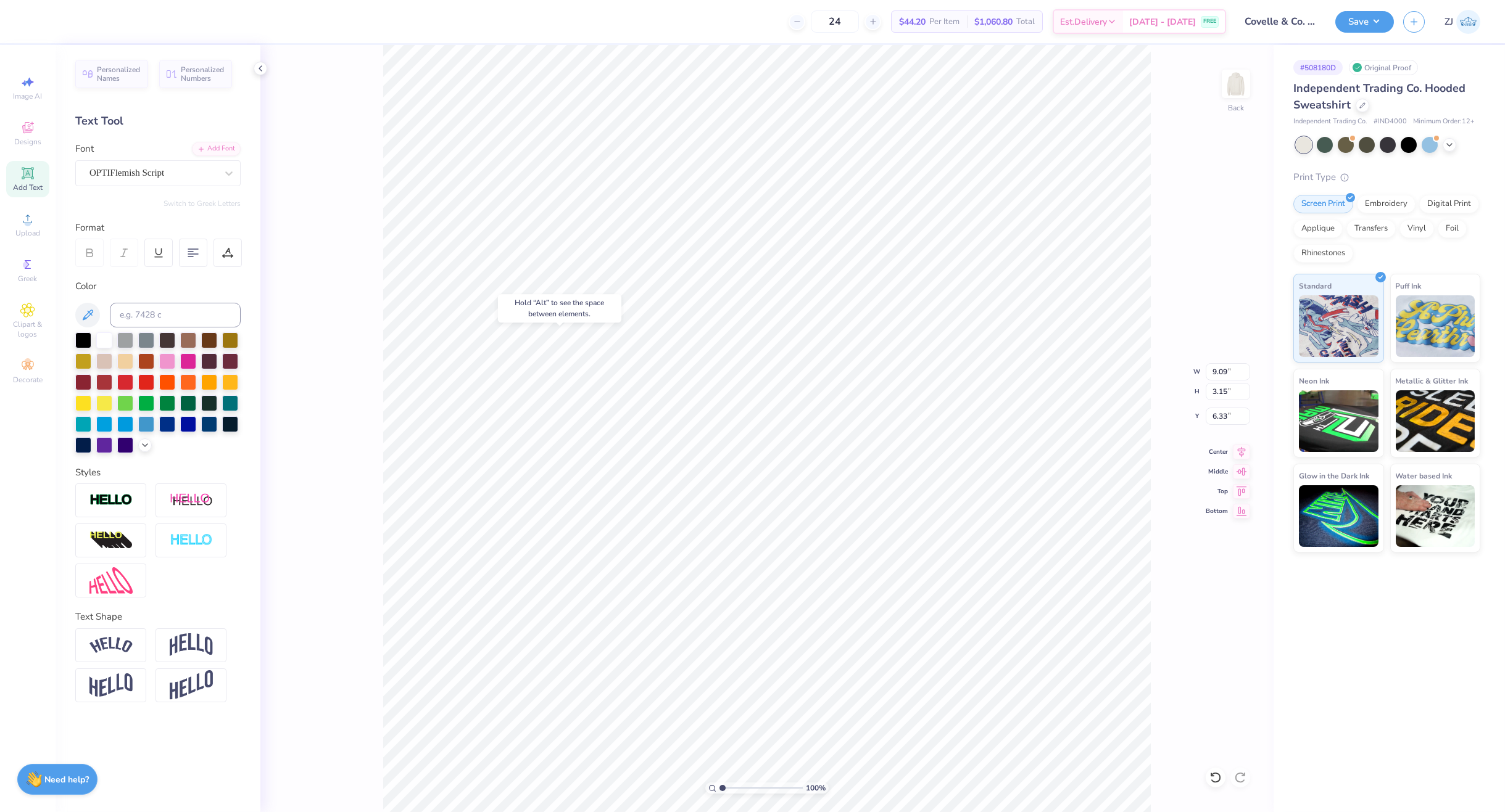
type input "3.92"
type input "6.33"
type input "8.20"
type input "0.53"
type input "10.34"
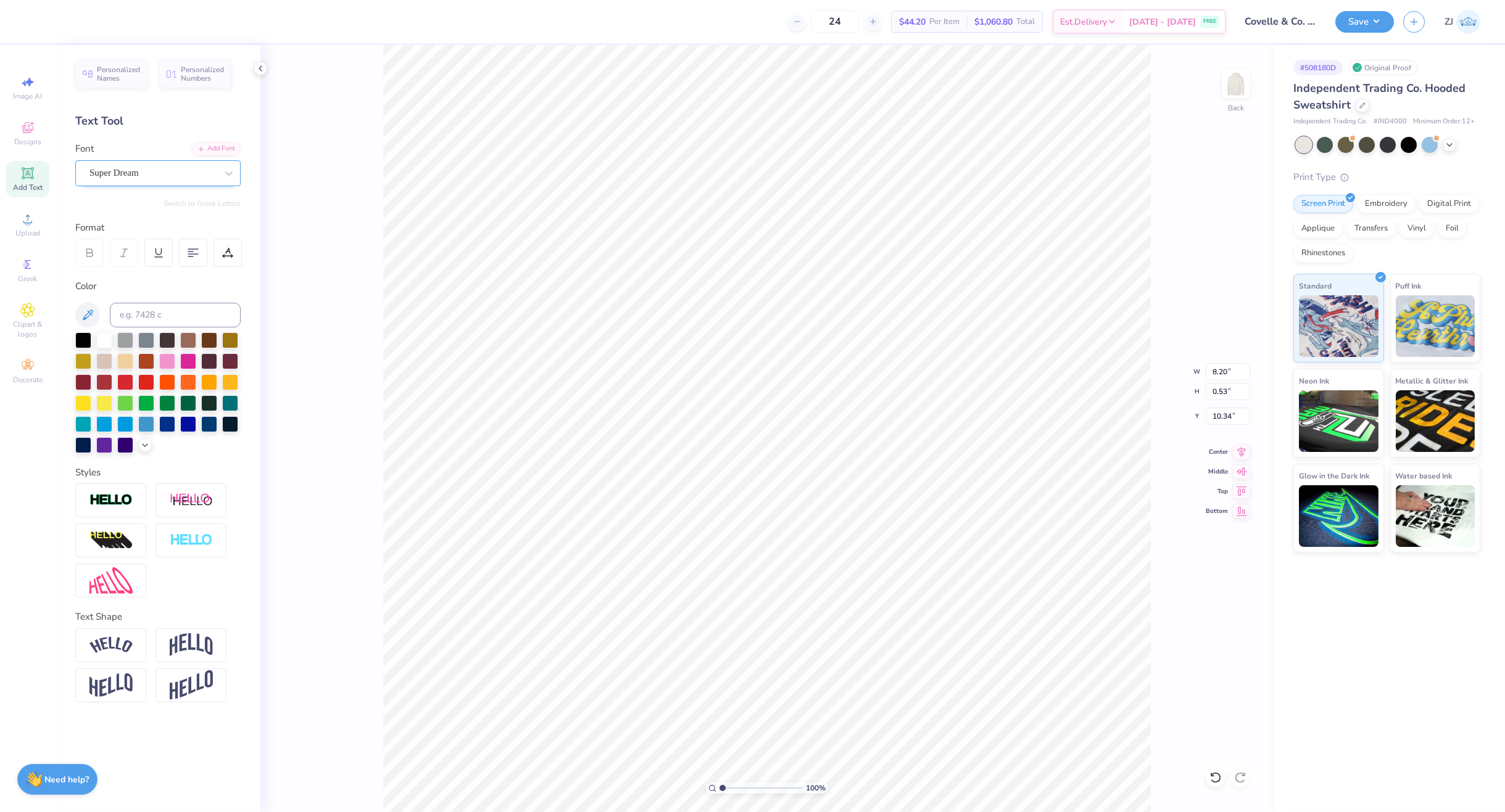
click at [163, 174] on div "Super Dream" at bounding box center [153, 173] width 129 height 19
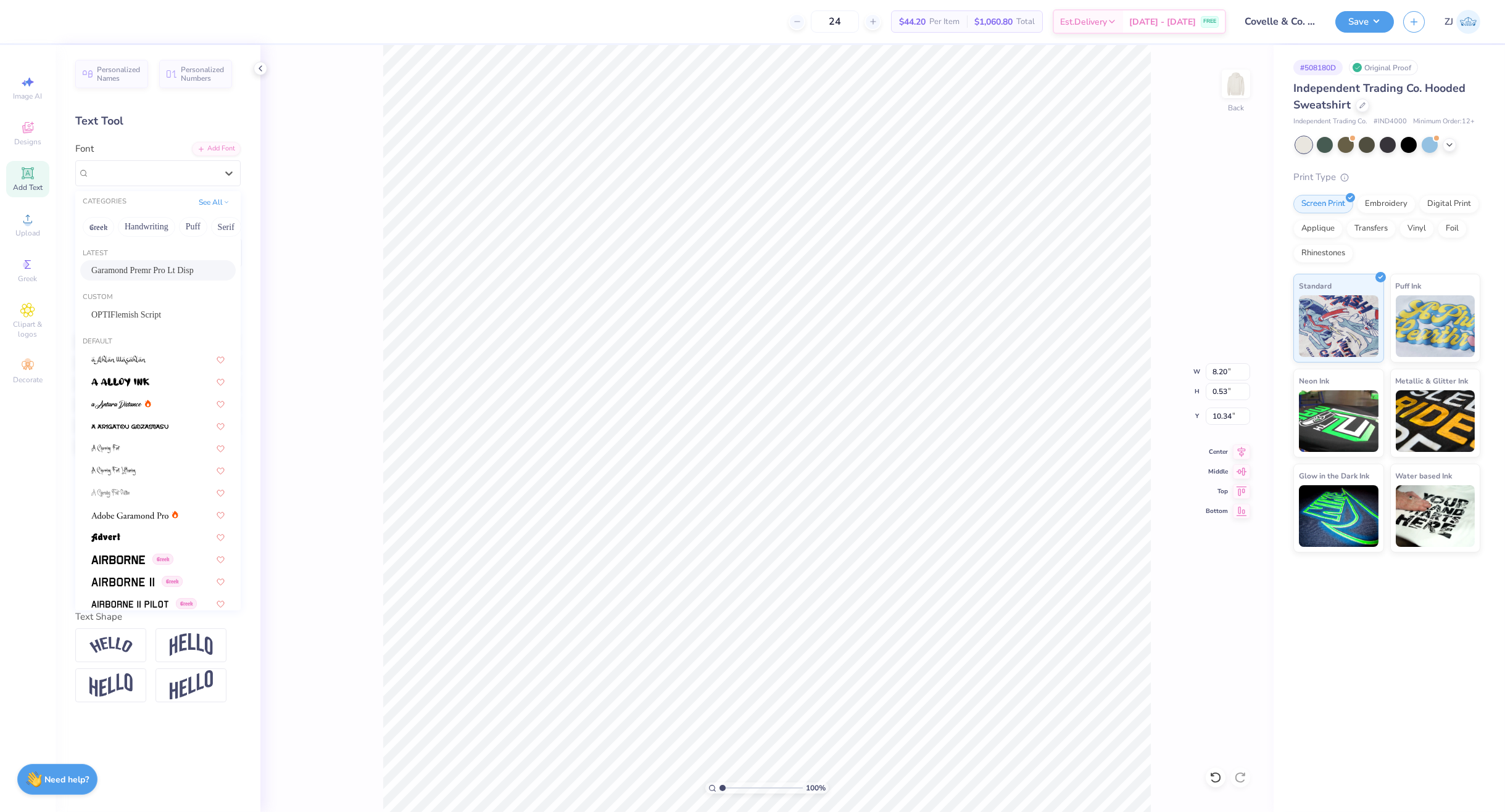
click at [139, 274] on span "Garamond Premr Pro Lt Disp" at bounding box center [143, 270] width 103 height 13
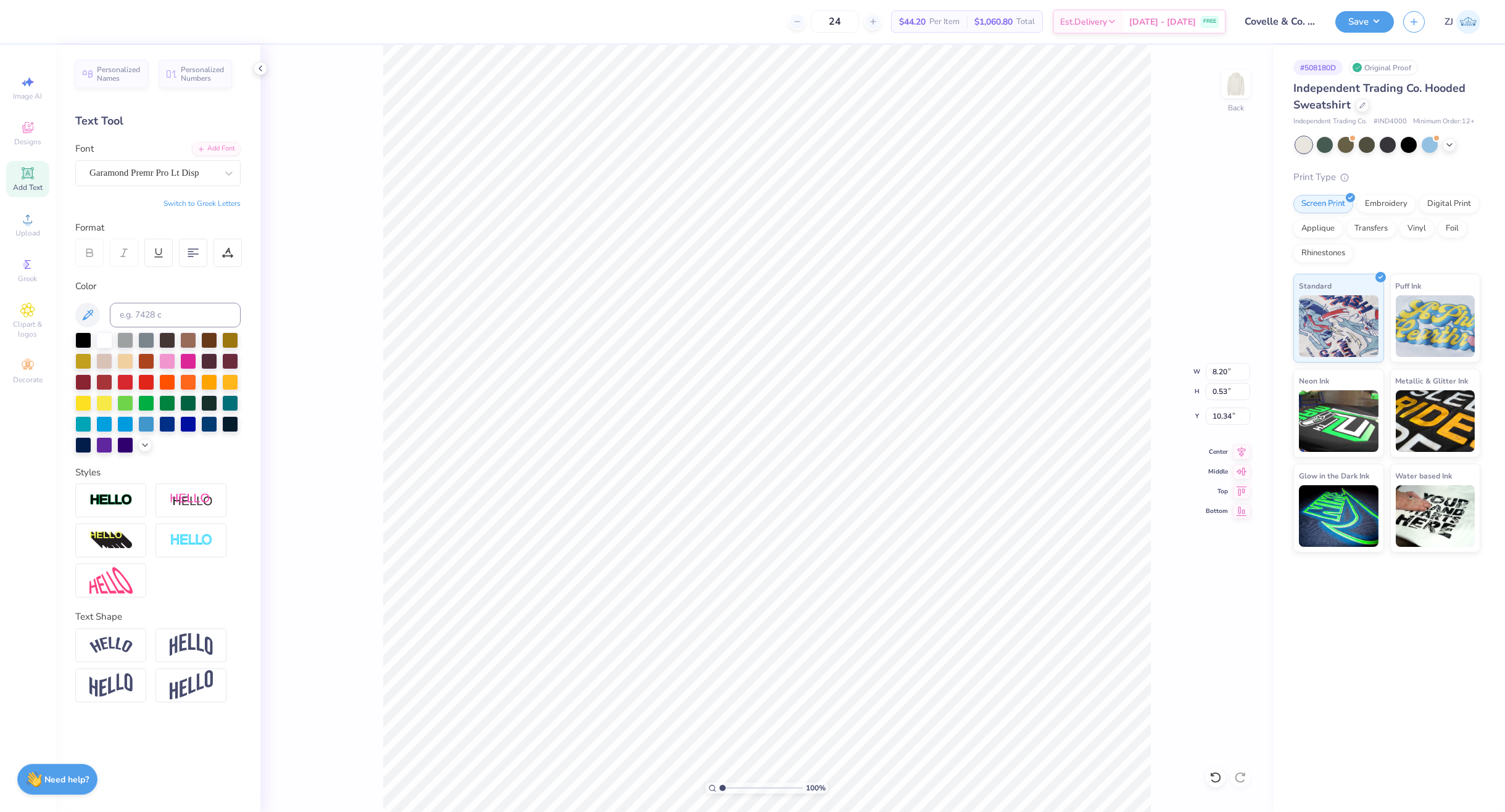
type input "7.73"
type input "0.46"
type input "10.42"
click at [1244, 446] on icon at bounding box center [1242, 450] width 8 height 11
type input "1.85"
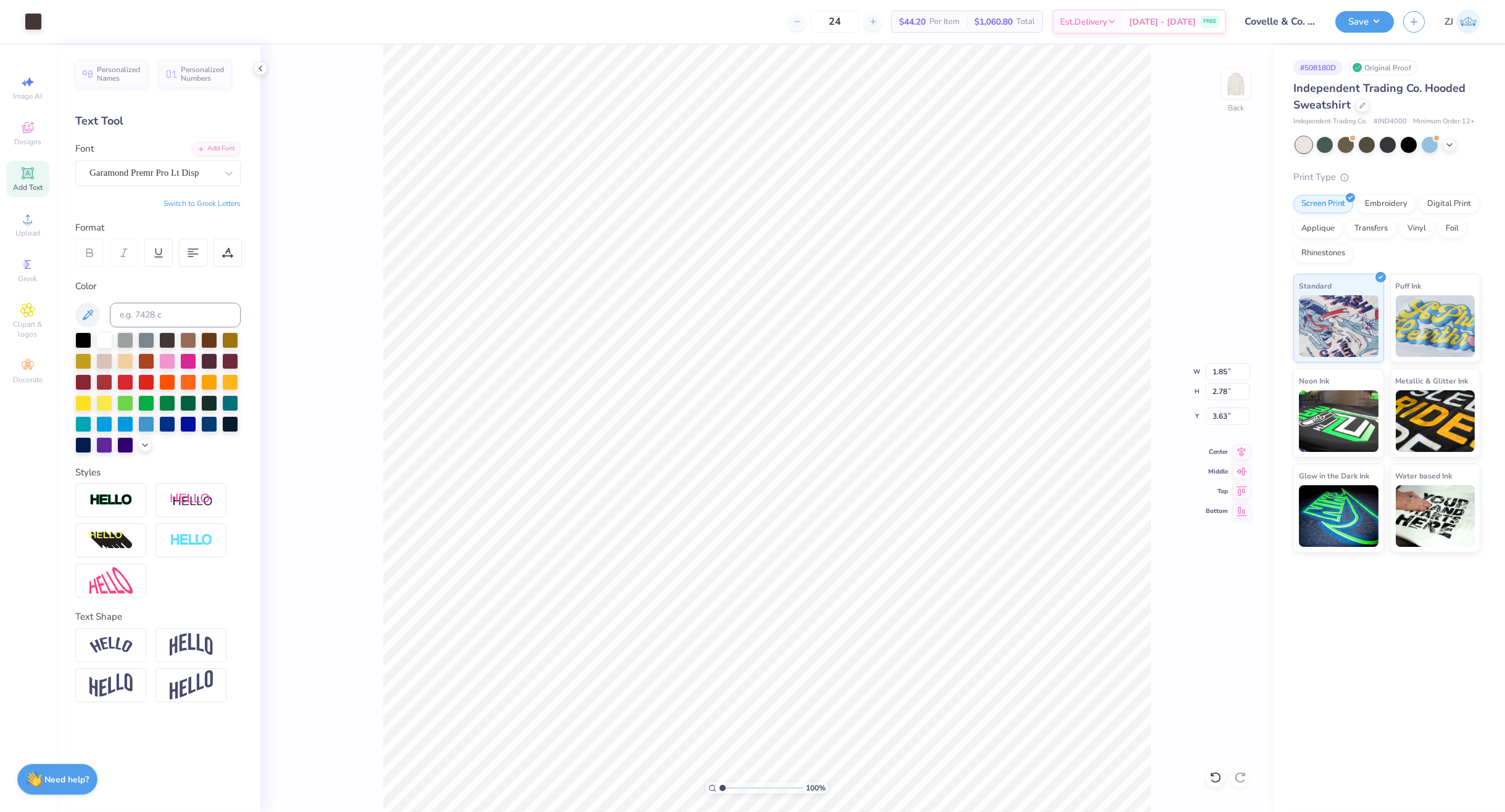
type input "2.78"
type input "3.63"
click at [1241, 446] on icon at bounding box center [1242, 450] width 8 height 11
type input "7.73"
type input "0.46"
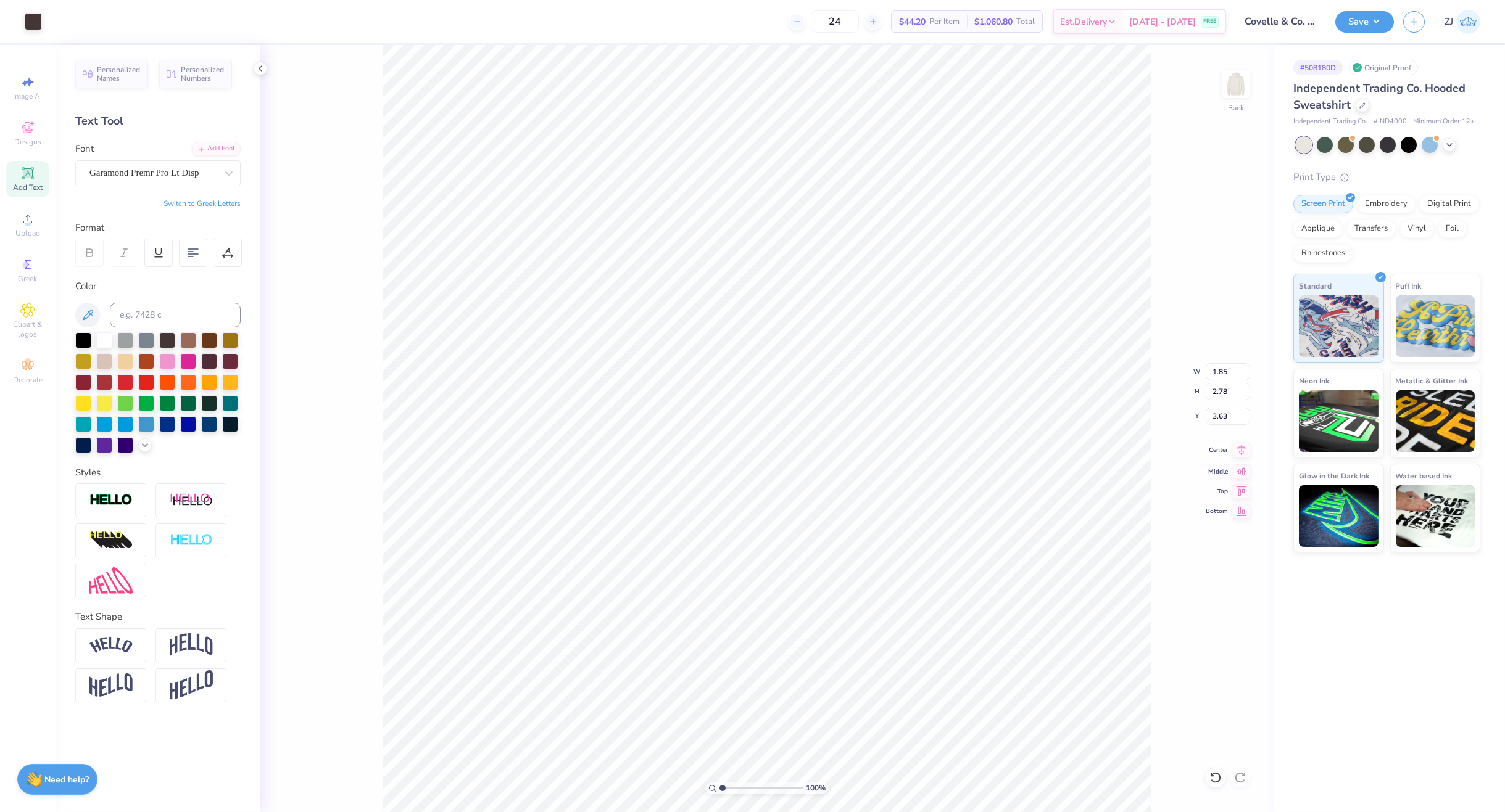
type input "10.42"
click at [1245, 448] on icon at bounding box center [1242, 450] width 8 height 11
click at [1212, 372] on input "15.69" at bounding box center [1228, 372] width 45 height 17
type input "12.00"
type input "5.39"
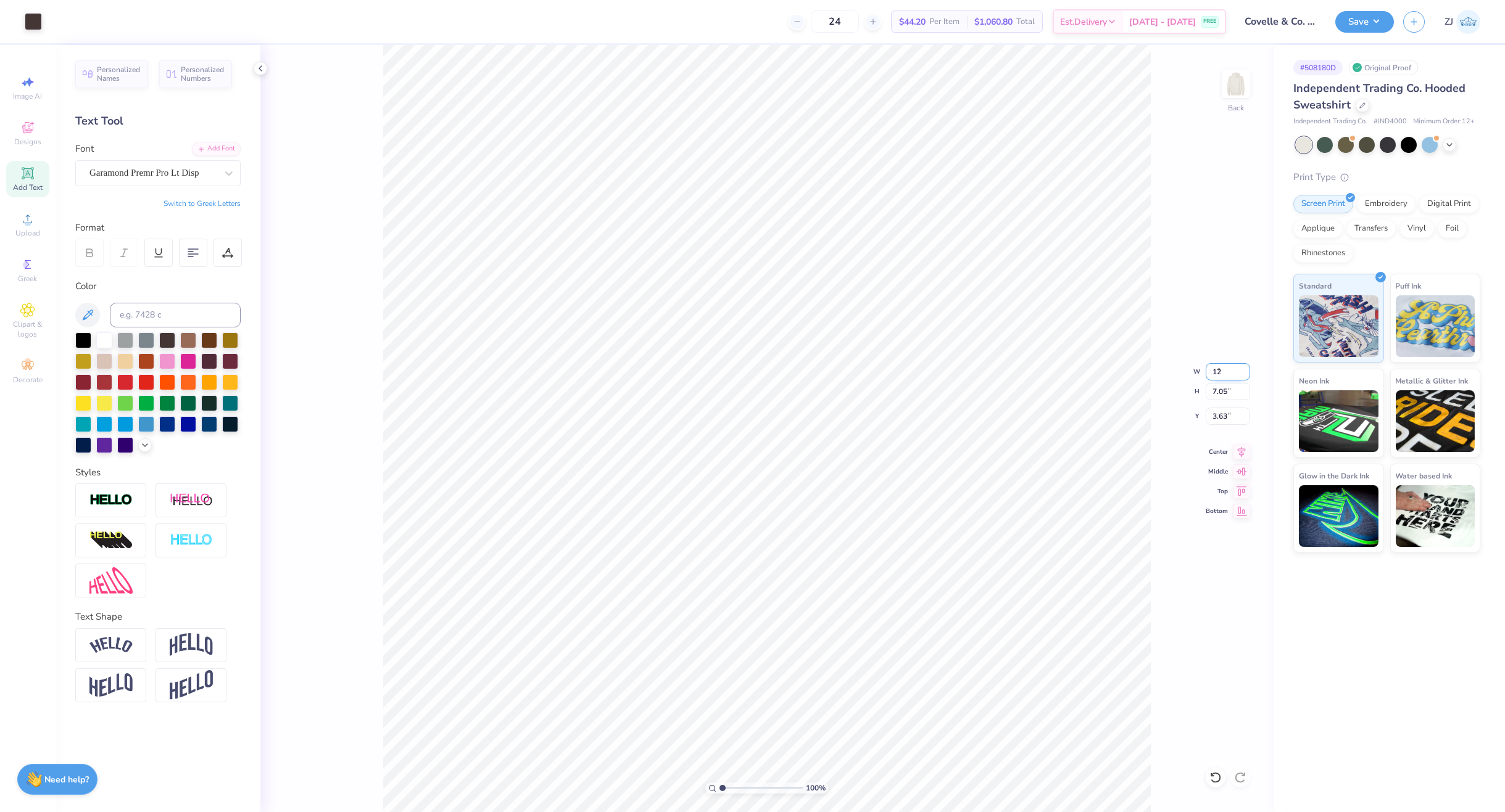
type input "4.46"
click at [1216, 416] on input "4.46" at bounding box center [1228, 416] width 45 height 17
type input "3.00"
click at [224, 247] on icon at bounding box center [227, 252] width 11 height 11
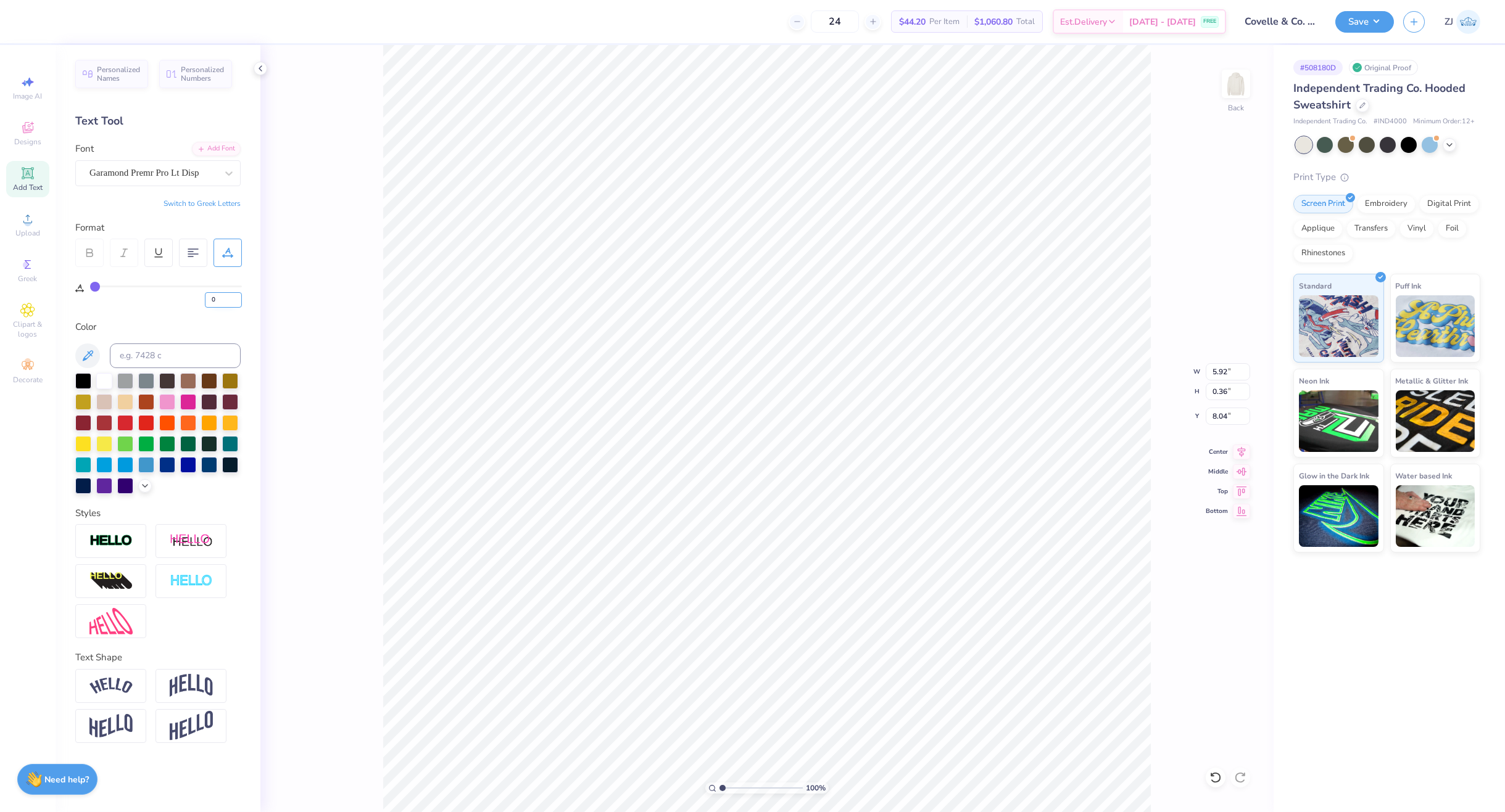
click at [220, 298] on input "0" at bounding box center [223, 300] width 37 height 15
click at [236, 295] on input "1" at bounding box center [223, 300] width 37 height 15
click at [236, 295] on input "2" at bounding box center [223, 300] width 37 height 15
click at [236, 295] on input "3" at bounding box center [223, 300] width 37 height 15
click at [236, 295] on input "4" at bounding box center [223, 300] width 37 height 15
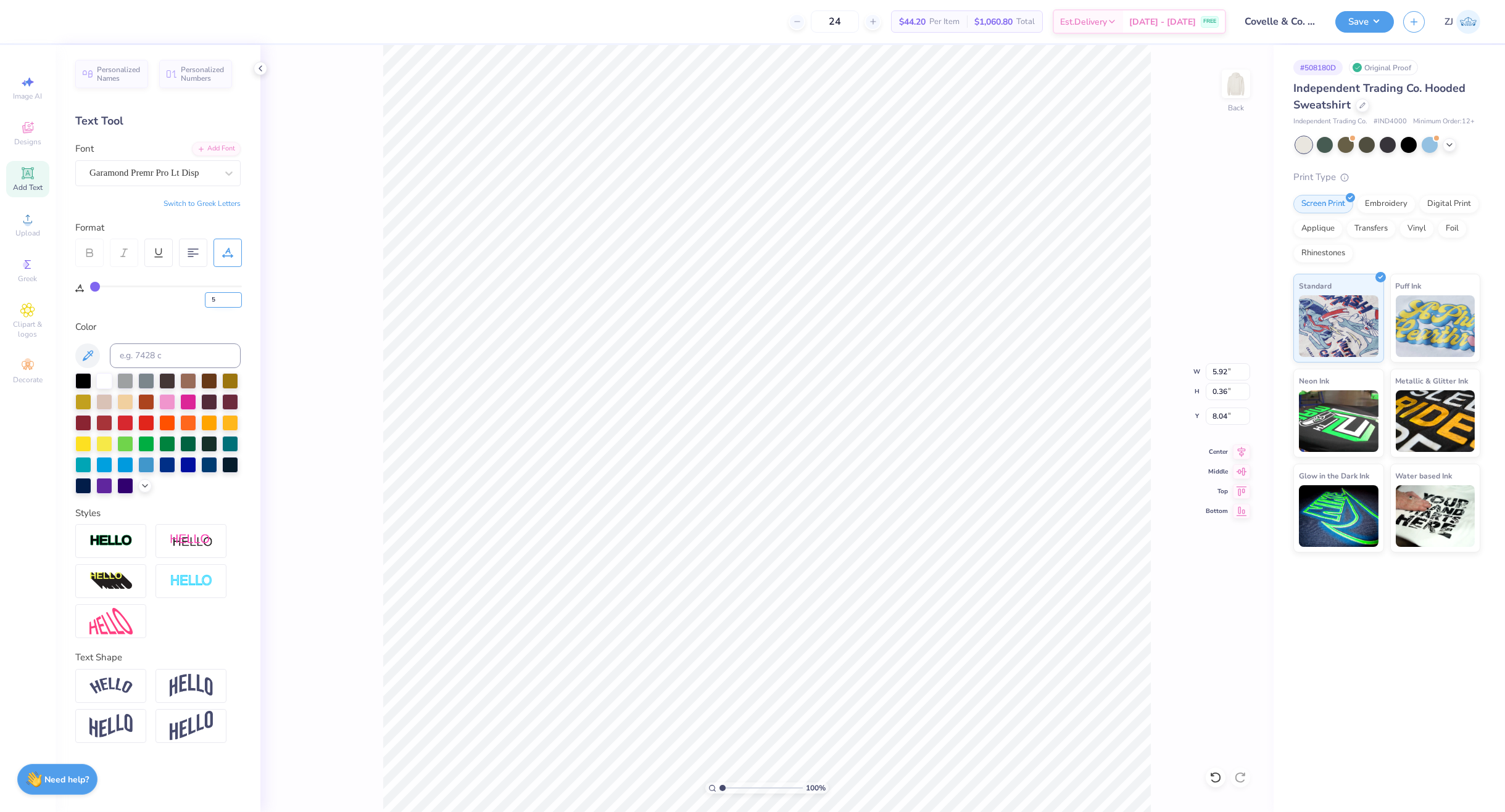
click at [236, 295] on input "5" at bounding box center [223, 300] width 37 height 15
click at [236, 295] on input "6" at bounding box center [223, 300] width 37 height 15
click at [236, 295] on input "7" at bounding box center [223, 300] width 37 height 15
click at [236, 295] on input "8" at bounding box center [223, 300] width 37 height 15
type input "9"
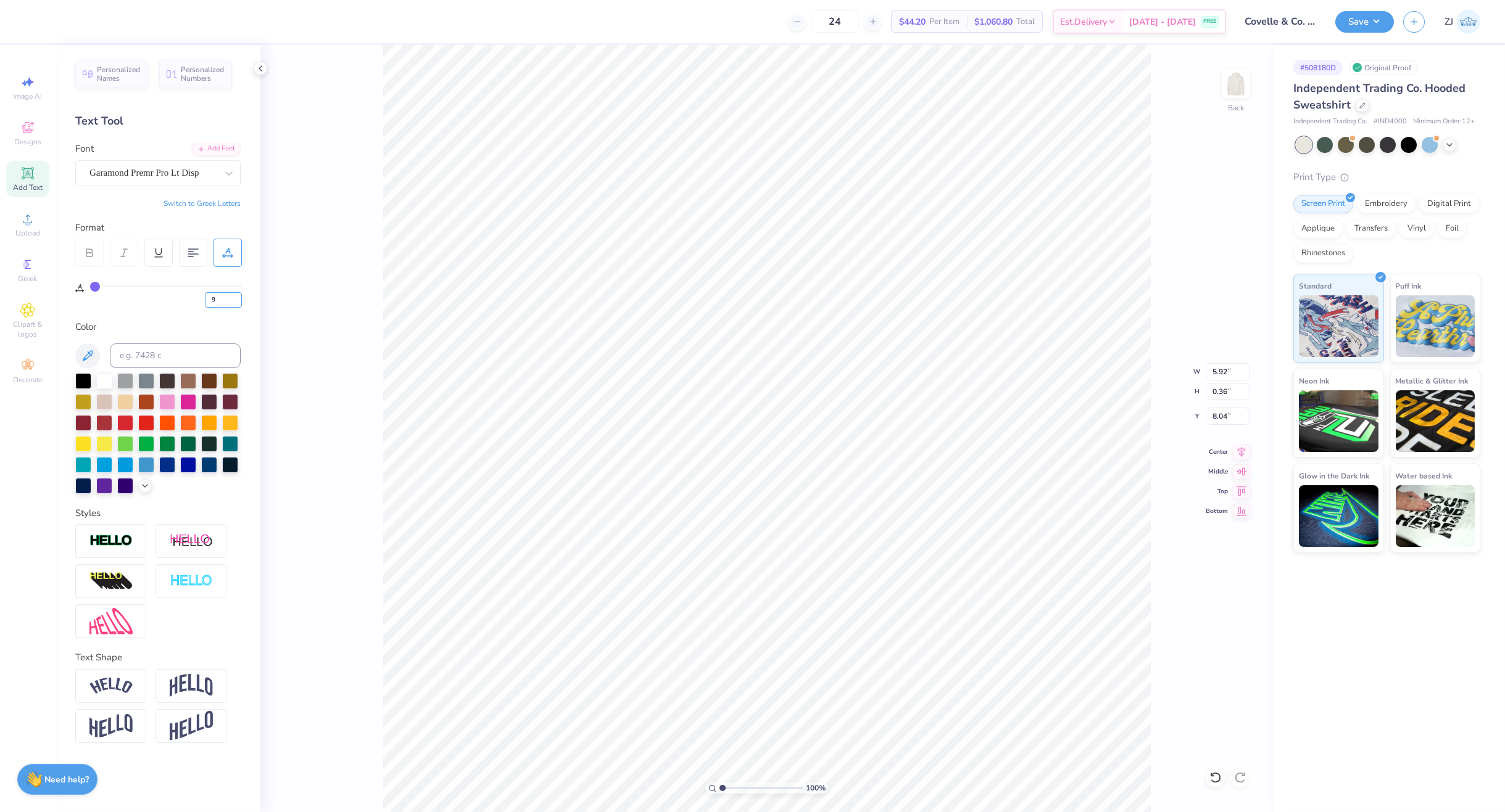
click at [236, 295] on input "9" at bounding box center [223, 300] width 37 height 15
type input "9"
type input "6.91"
click at [1386, 23] on button "Save" at bounding box center [1364, 20] width 59 height 21
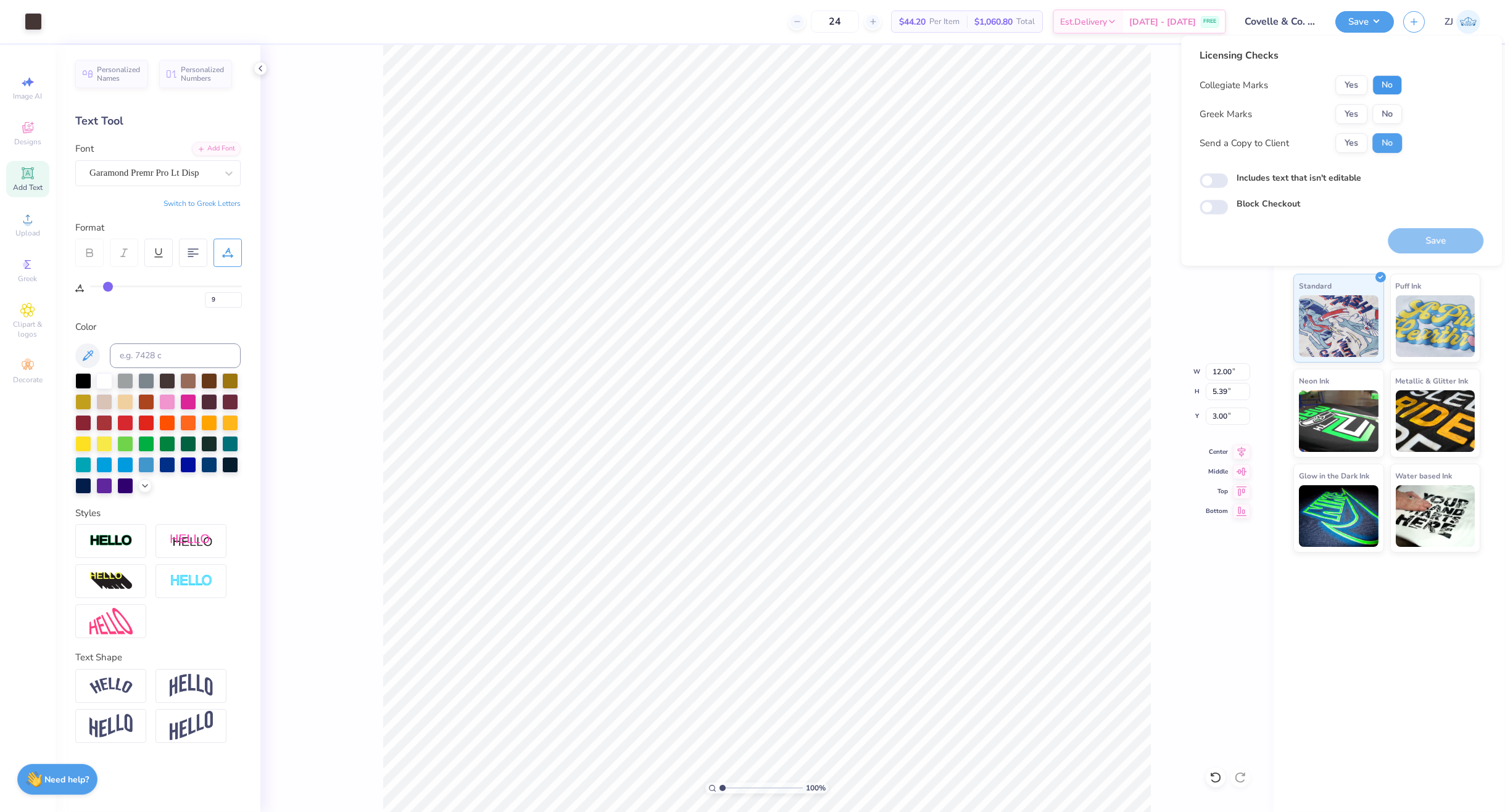
click at [1390, 88] on button "No" at bounding box center [1387, 85] width 29 height 20
click at [1387, 112] on button "No" at bounding box center [1387, 114] width 29 height 20
click at [1465, 235] on button "Save" at bounding box center [1435, 240] width 95 height 25
